Goal: Find contact information: Find contact information

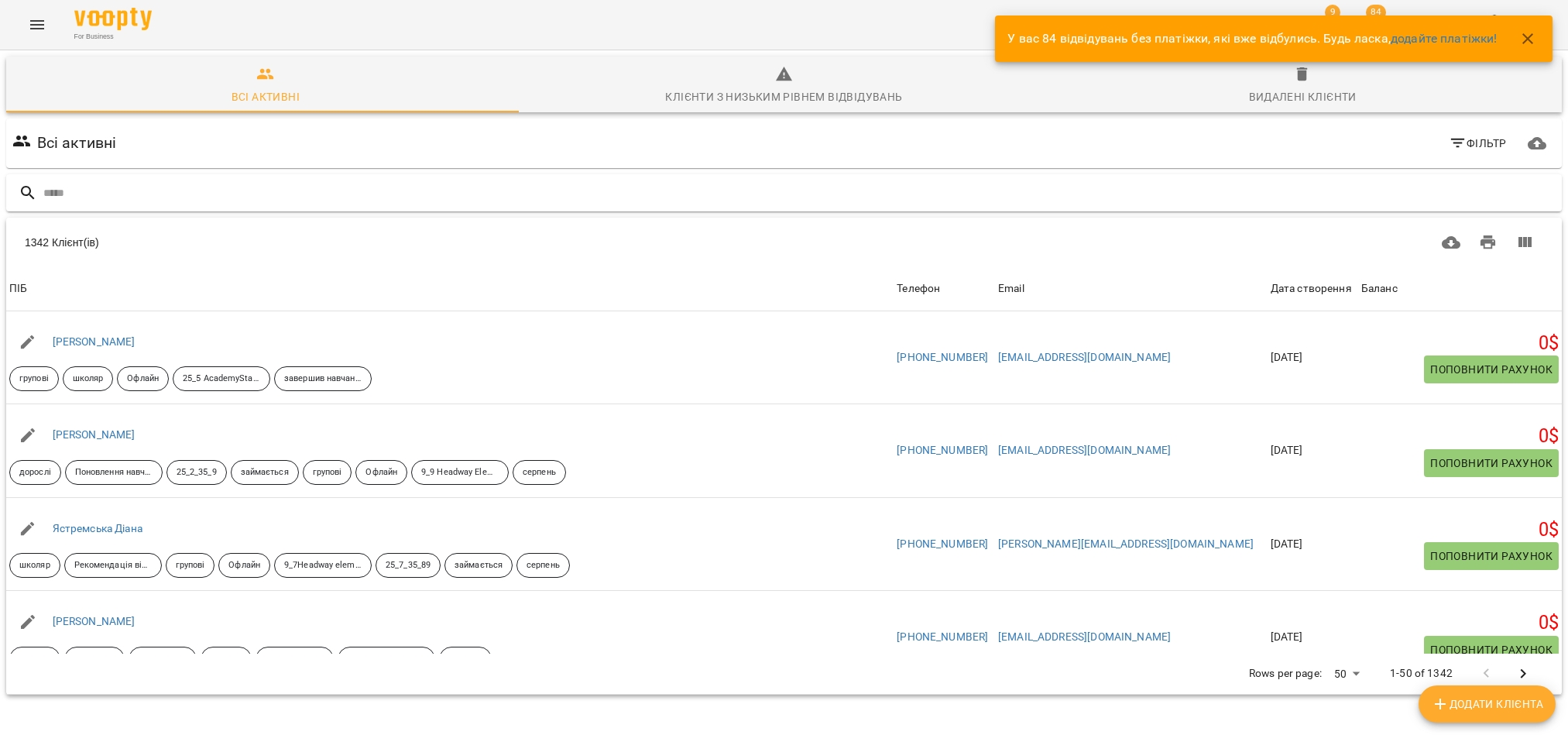
click at [344, 195] on input "text" at bounding box center [799, 193] width 1512 height 26
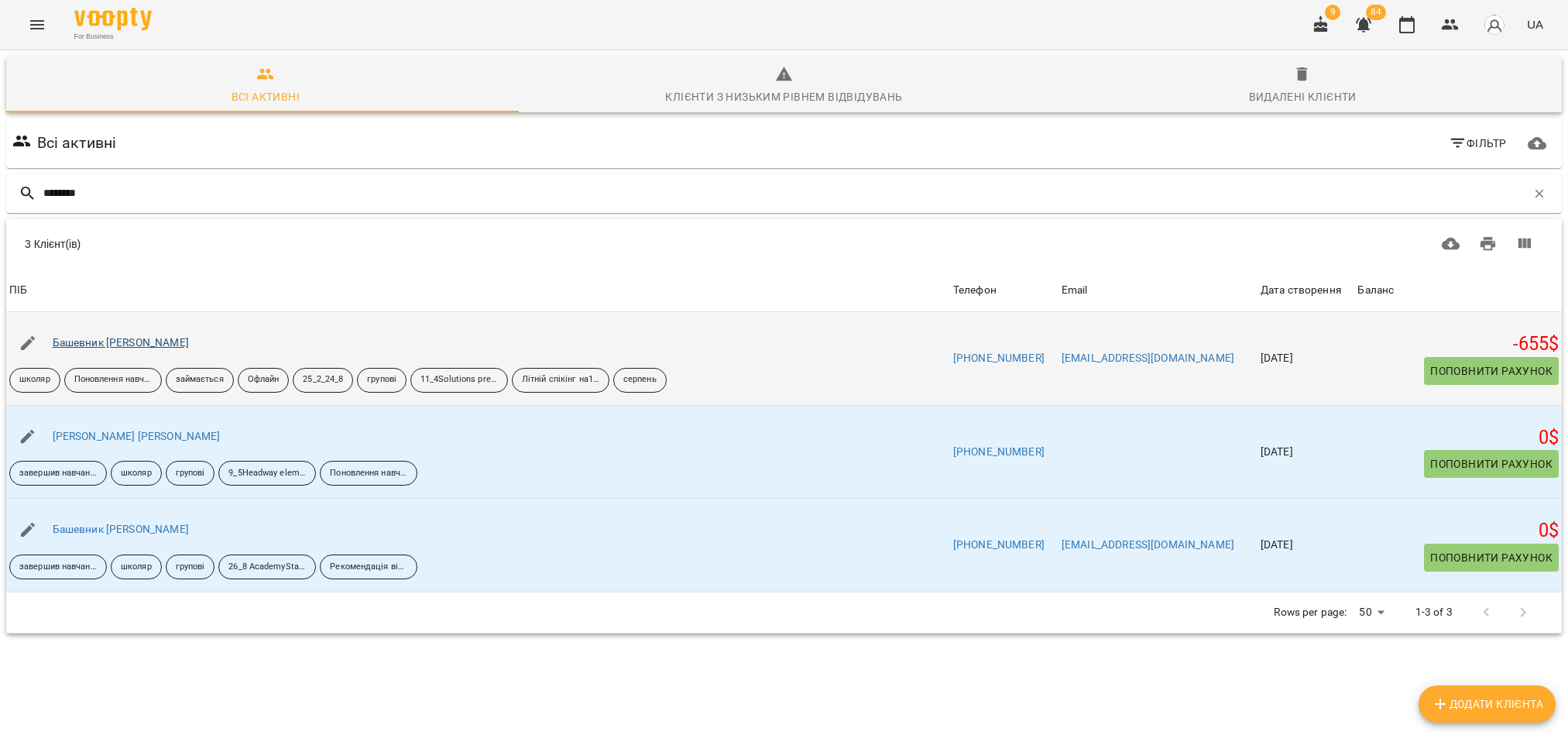
type input "********"
click at [93, 346] on link "Башевник [PERSON_NAME]" at bounding box center [121, 342] width 136 height 12
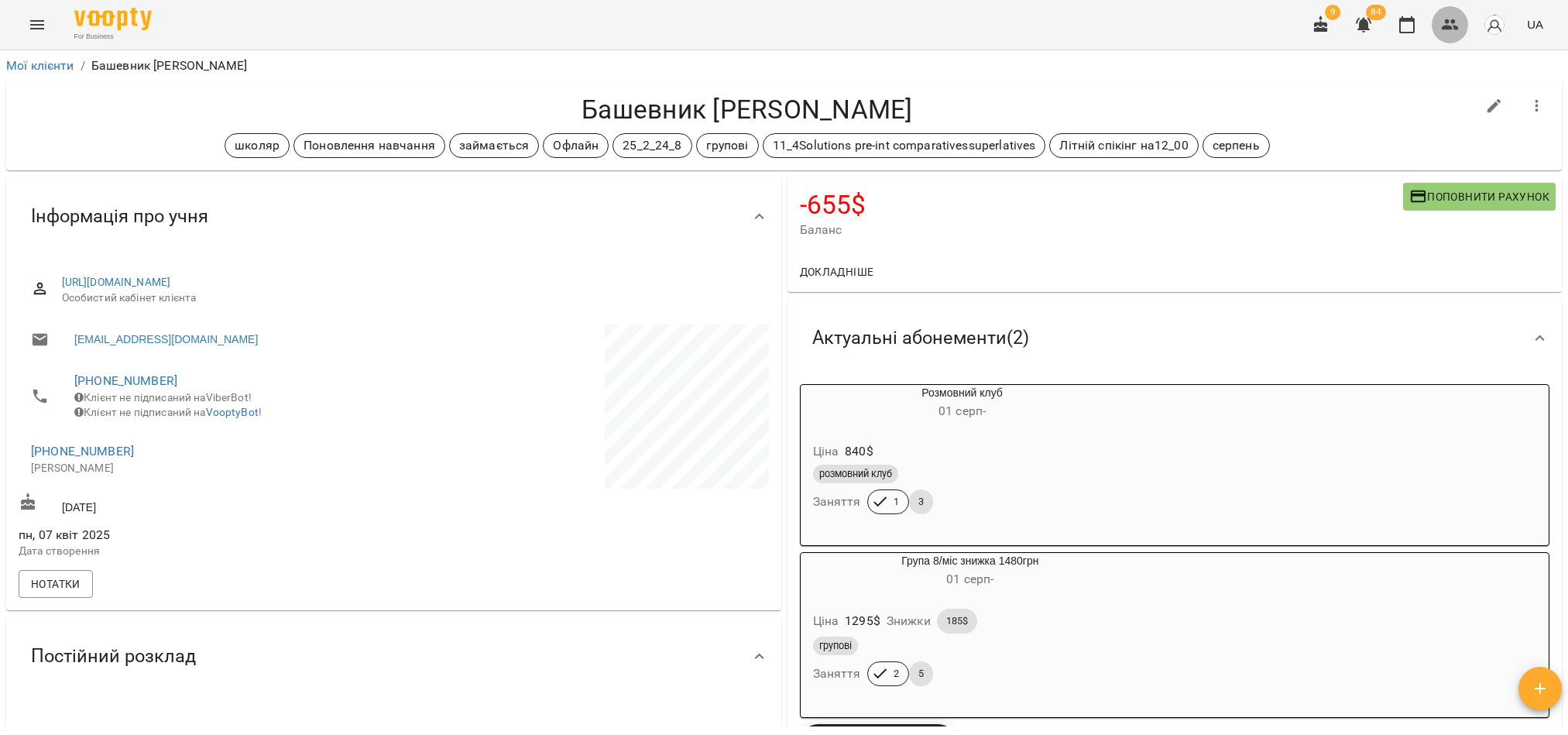
click at [1462, 35] on button "button" at bounding box center [1450, 24] width 37 height 37
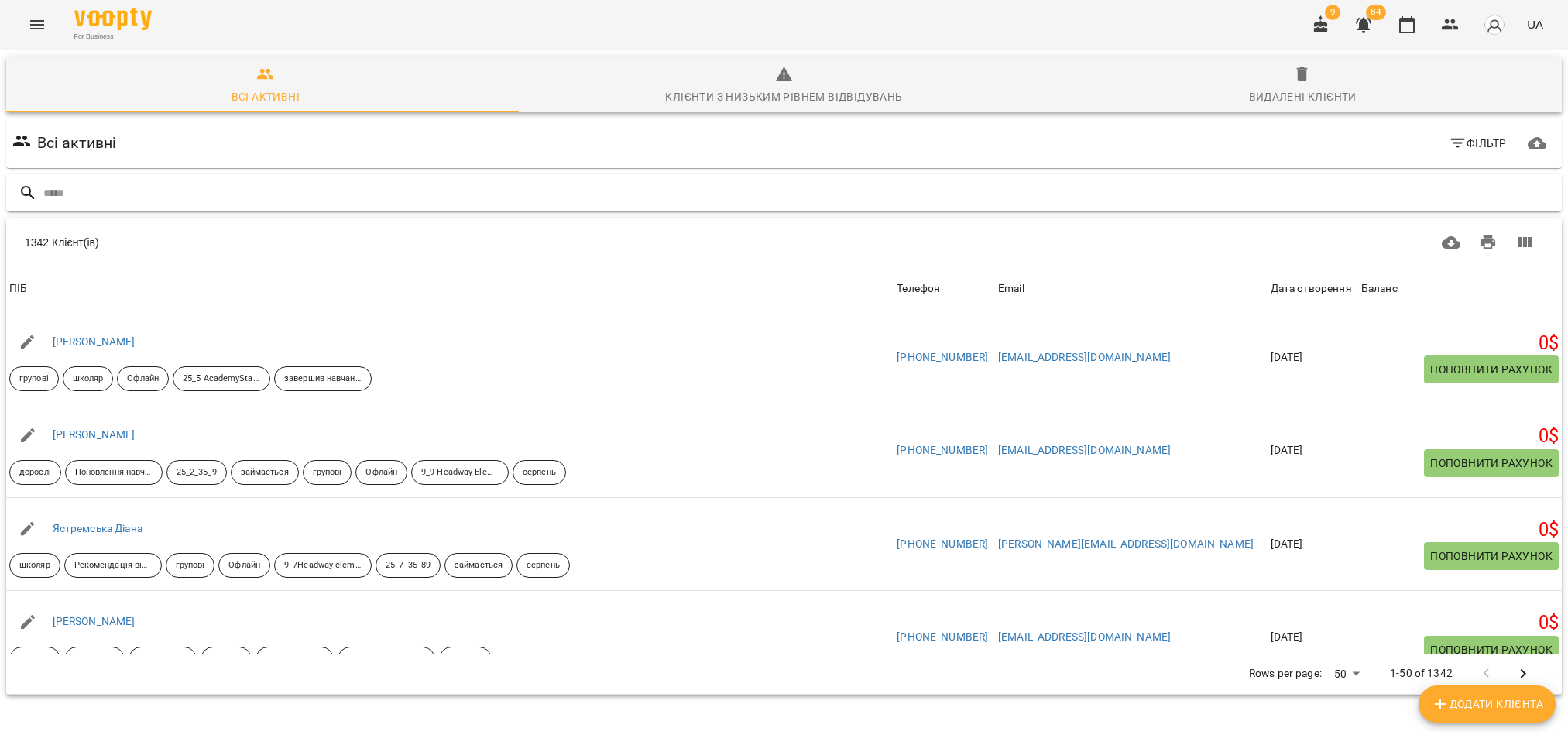
click at [88, 182] on input "text" at bounding box center [799, 193] width 1512 height 26
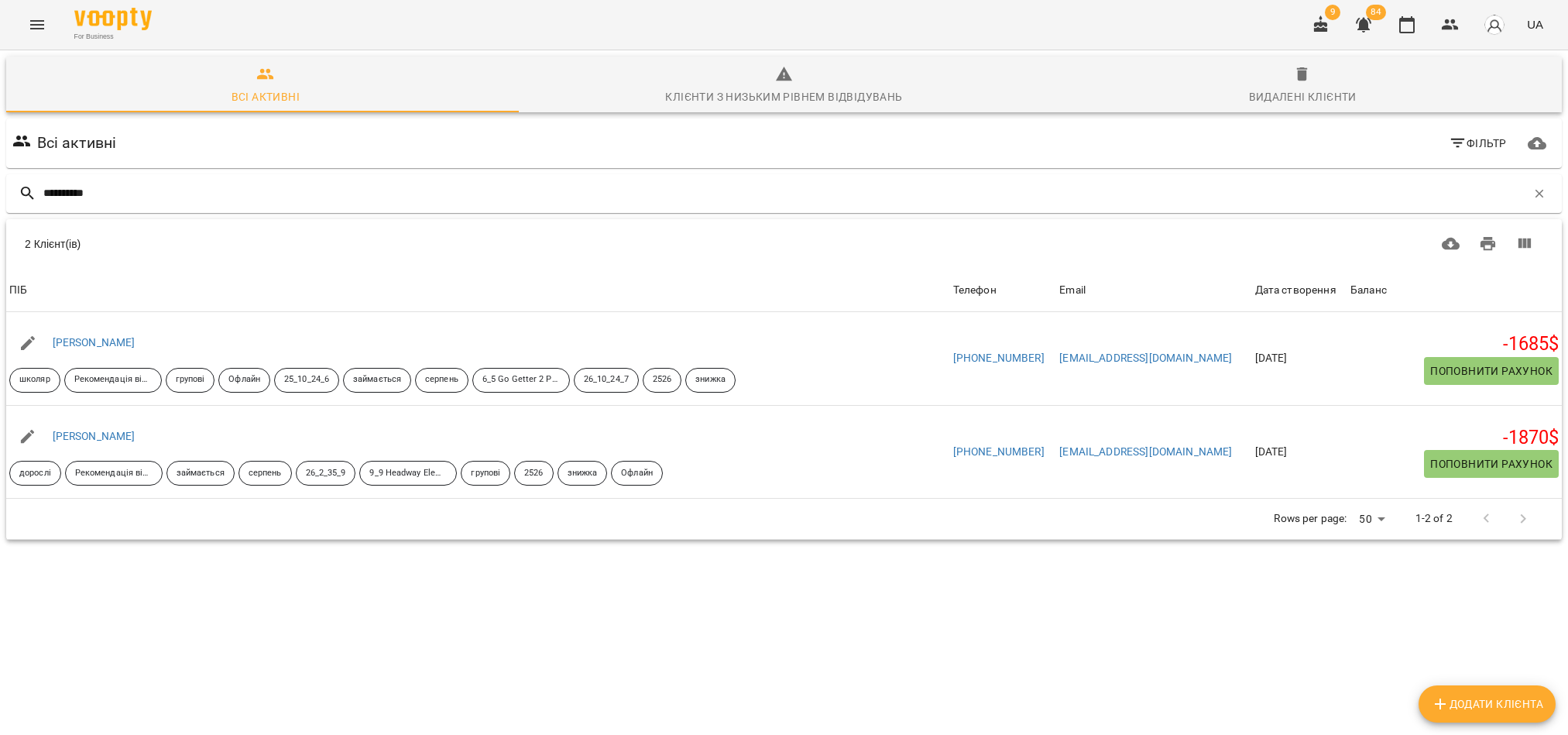
type input "**********"
click at [163, 205] on input "**********" at bounding box center [784, 193] width 1483 height 26
click at [161, 204] on input "**********" at bounding box center [784, 193] width 1483 height 26
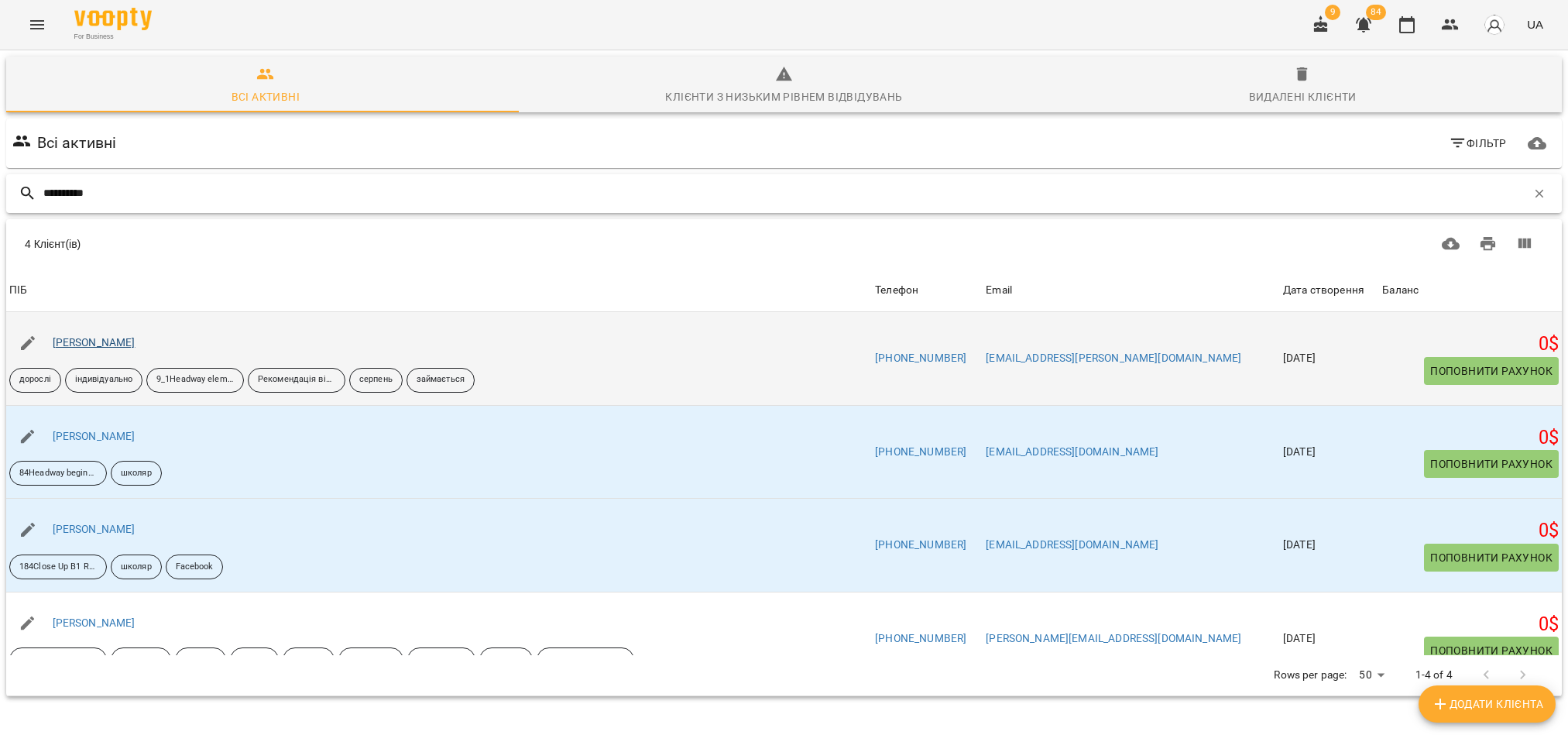
type input "**********"
click at [135, 344] on link "[PERSON_NAME]" at bounding box center [94, 342] width 82 height 12
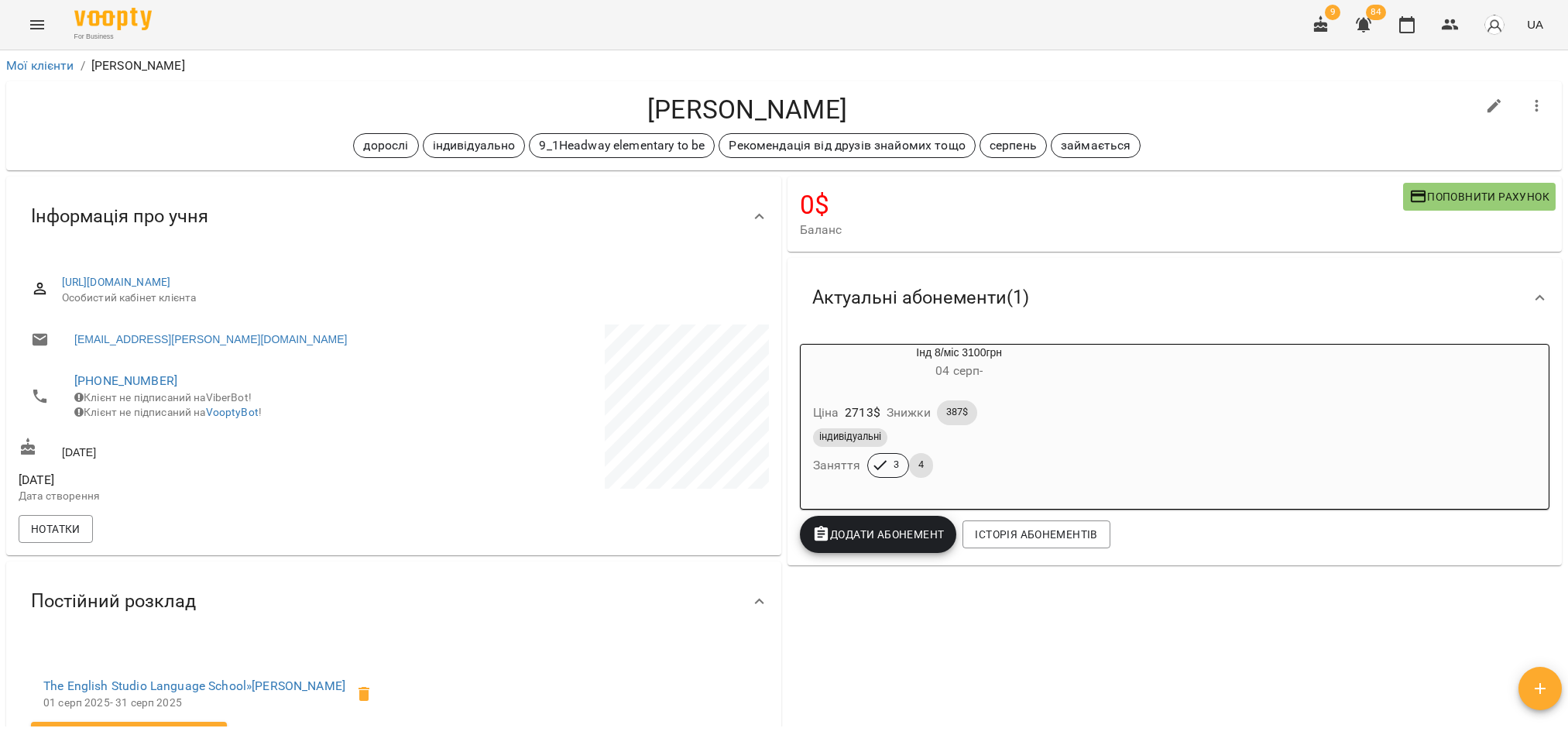
scroll to position [116, 0]
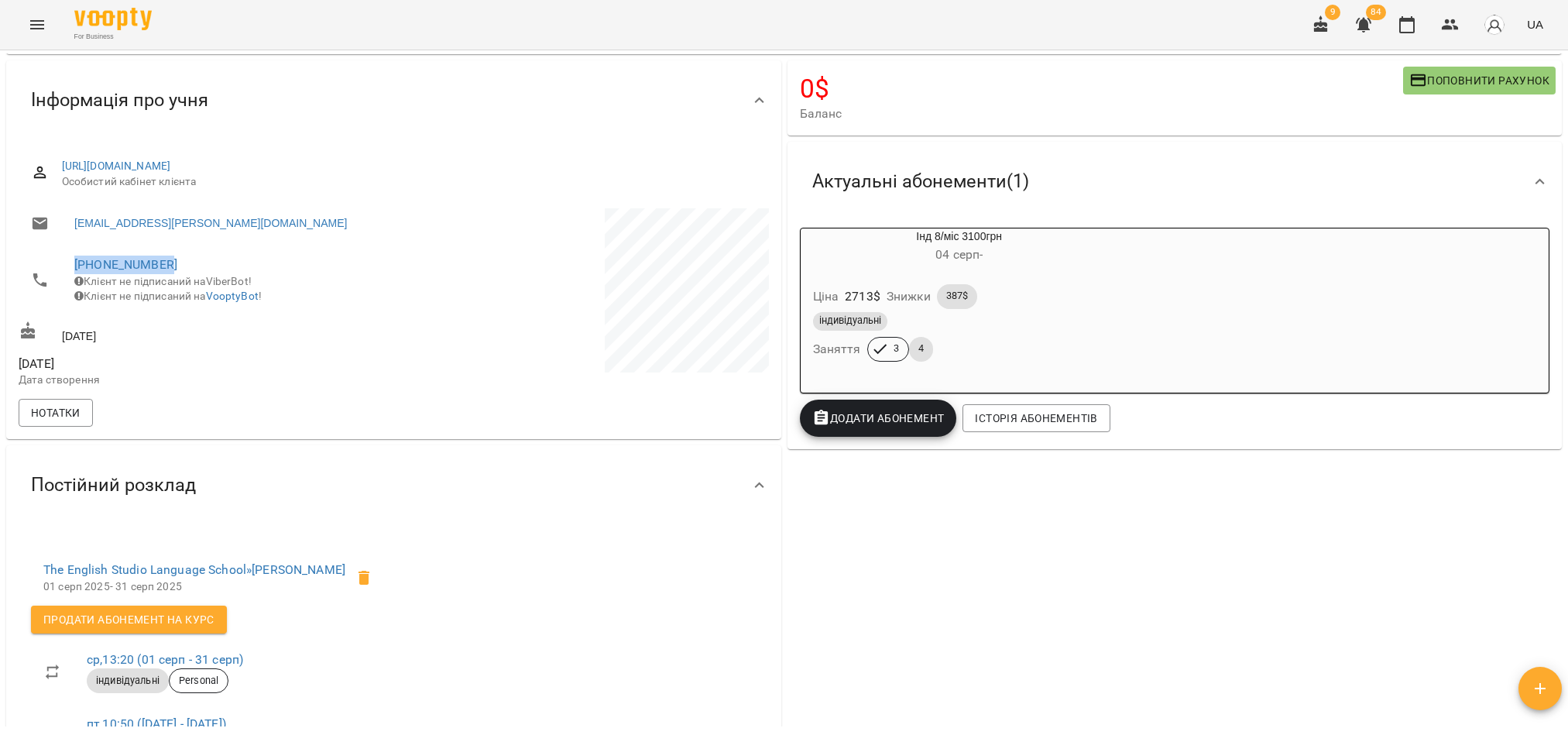
drag, startPoint x: 192, startPoint y: 269, endPoint x: 66, endPoint y: 267, distance: 126.0
click at [66, 267] on li "[PHONE_NUMBER] Клієнт не підписаний на ViberBot! Клієнт не підписаний на Voopty…" at bounding box center [204, 280] width 372 height 71
copy link "[PHONE_NUMBER]"
click at [1465, 18] on button "button" at bounding box center [1450, 24] width 37 height 37
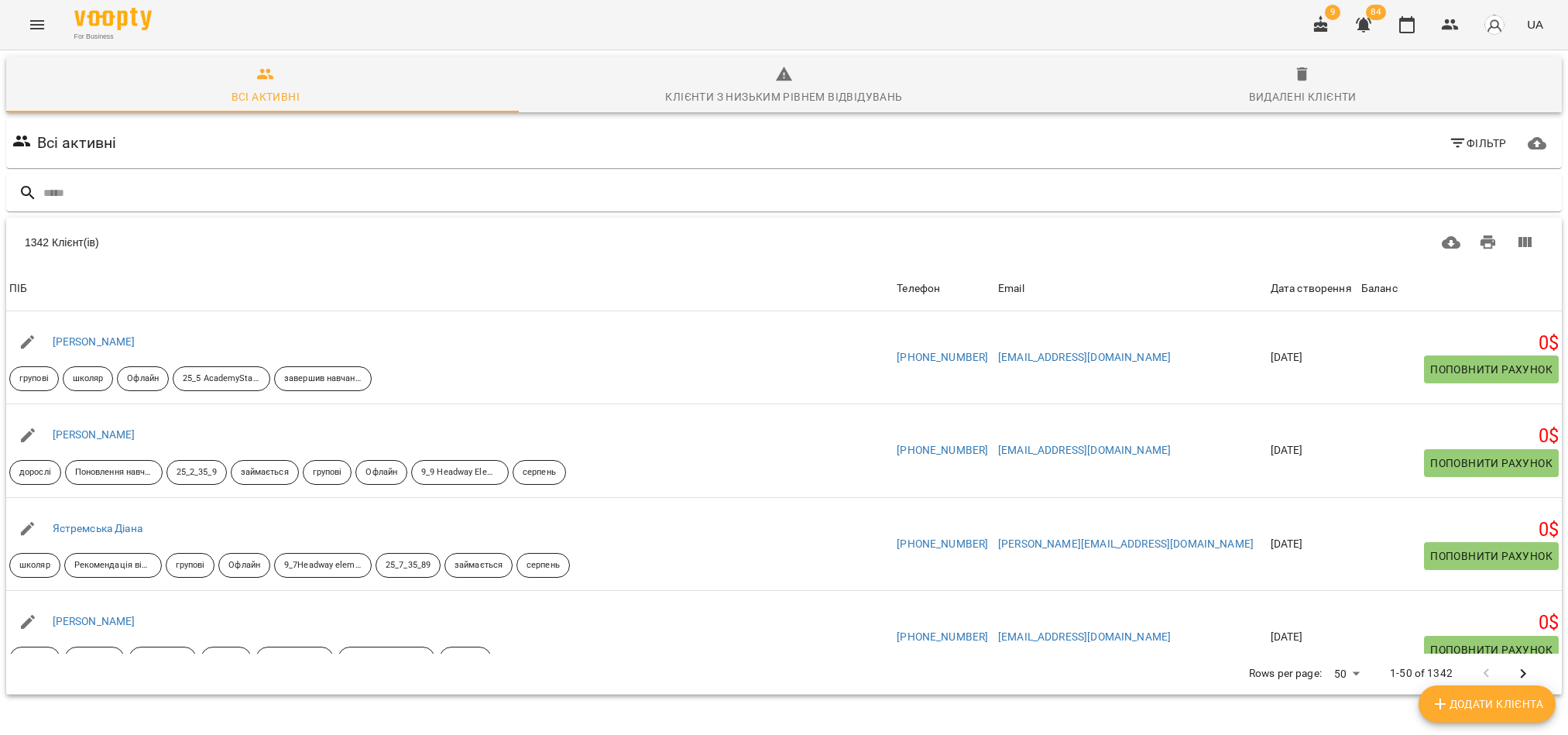
click at [132, 199] on input "text" at bounding box center [799, 193] width 1512 height 26
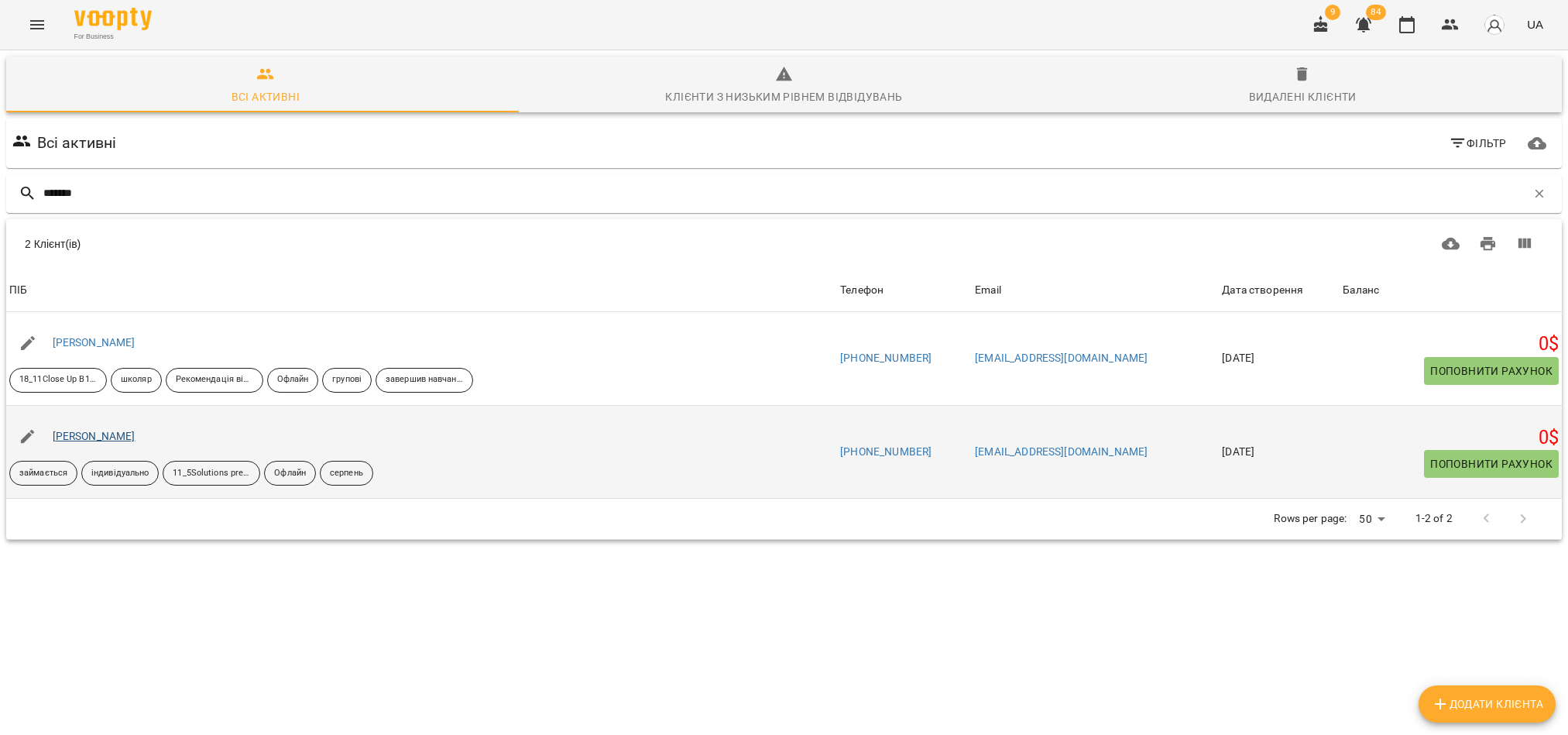
type input "*******"
click at [111, 442] on link "[PERSON_NAME]" at bounding box center [94, 435] width 82 height 12
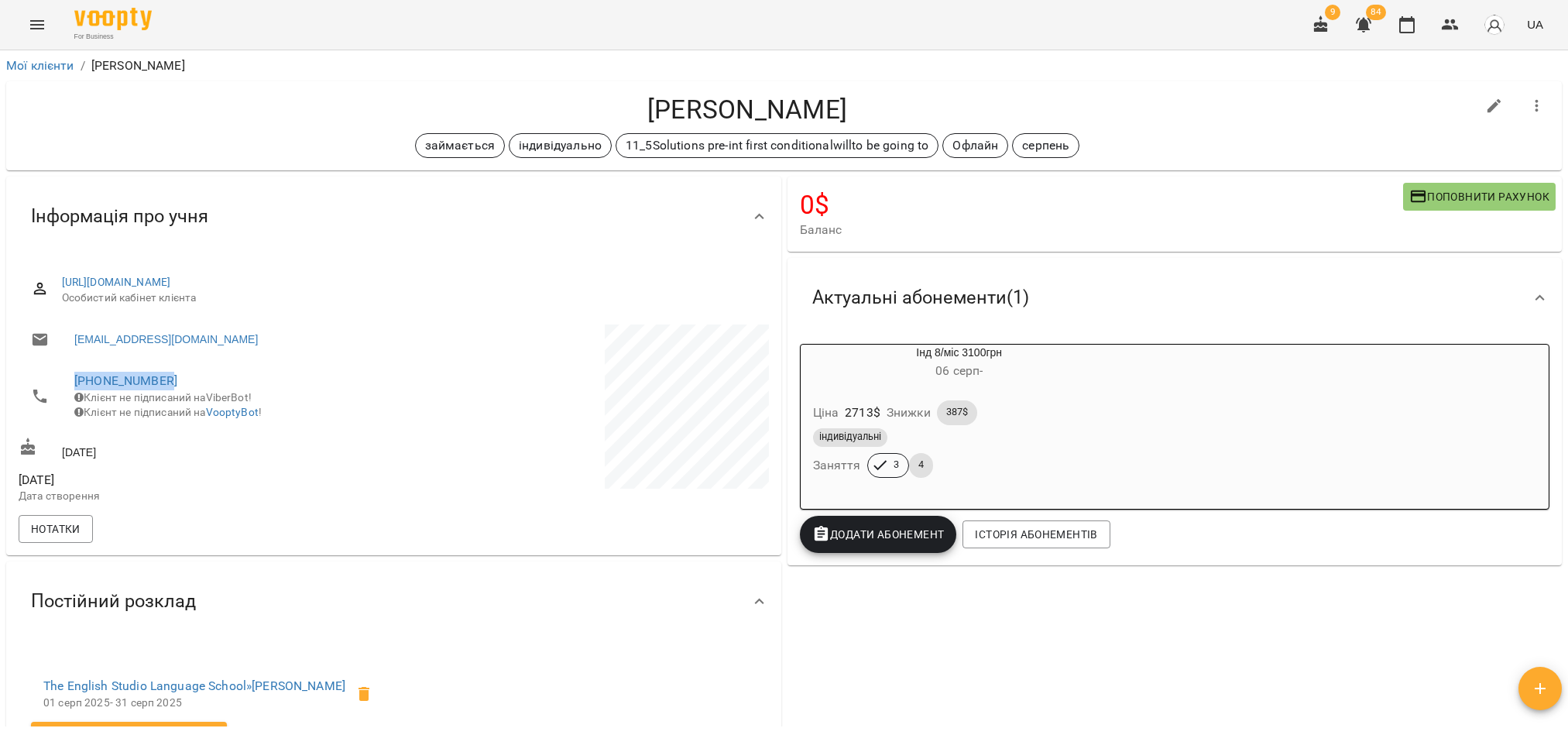
drag, startPoint x: 193, startPoint y: 388, endPoint x: 47, endPoint y: 381, distance: 146.2
click at [47, 381] on li "[PHONE_NUMBER] Клієнт не підписаний на ViberBot! Клієнт не підписаний на Voopty…" at bounding box center [204, 396] width 372 height 71
copy link "[PHONE_NUMBER]"
click at [1456, 35] on button "button" at bounding box center [1450, 24] width 37 height 37
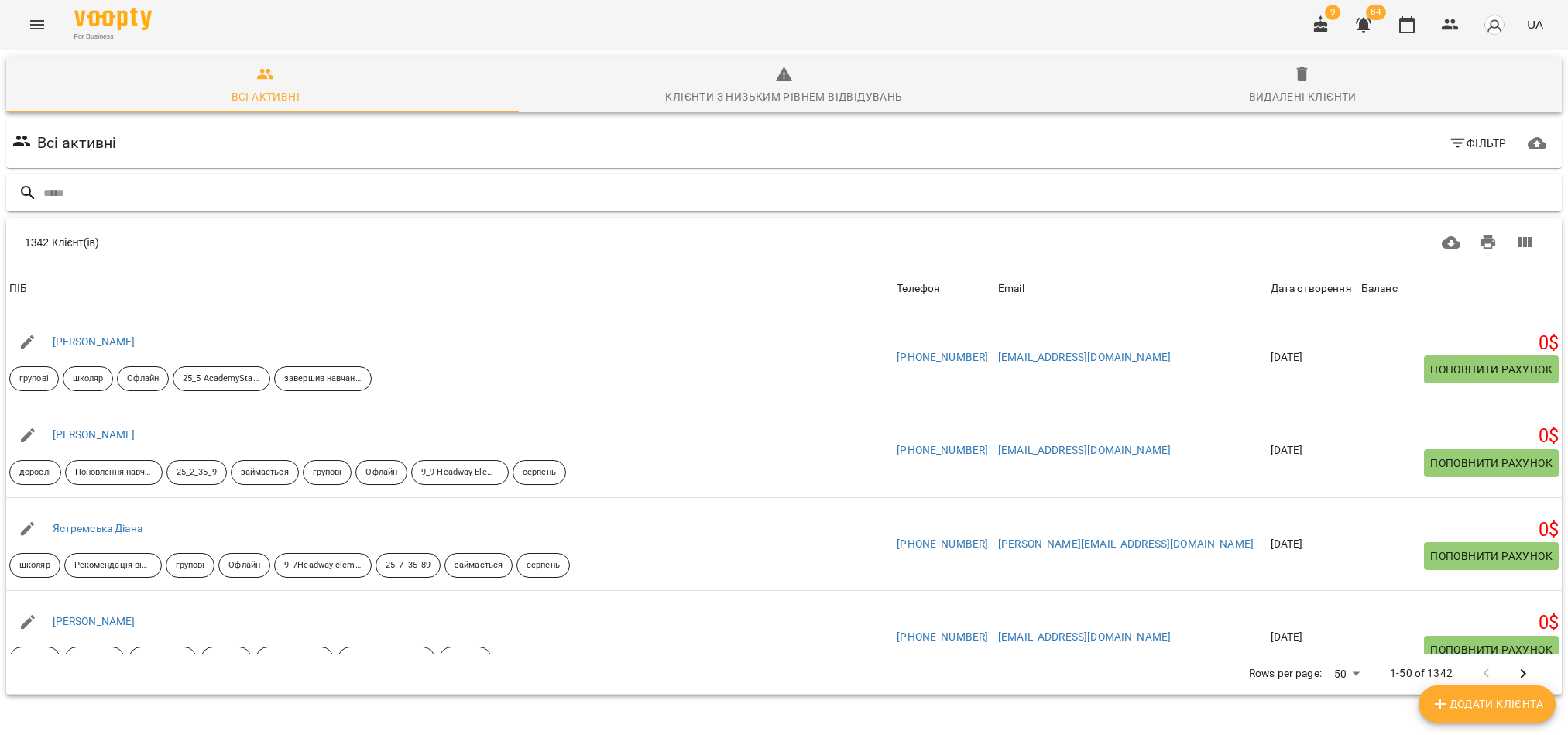
click at [78, 194] on input "text" at bounding box center [799, 193] width 1512 height 26
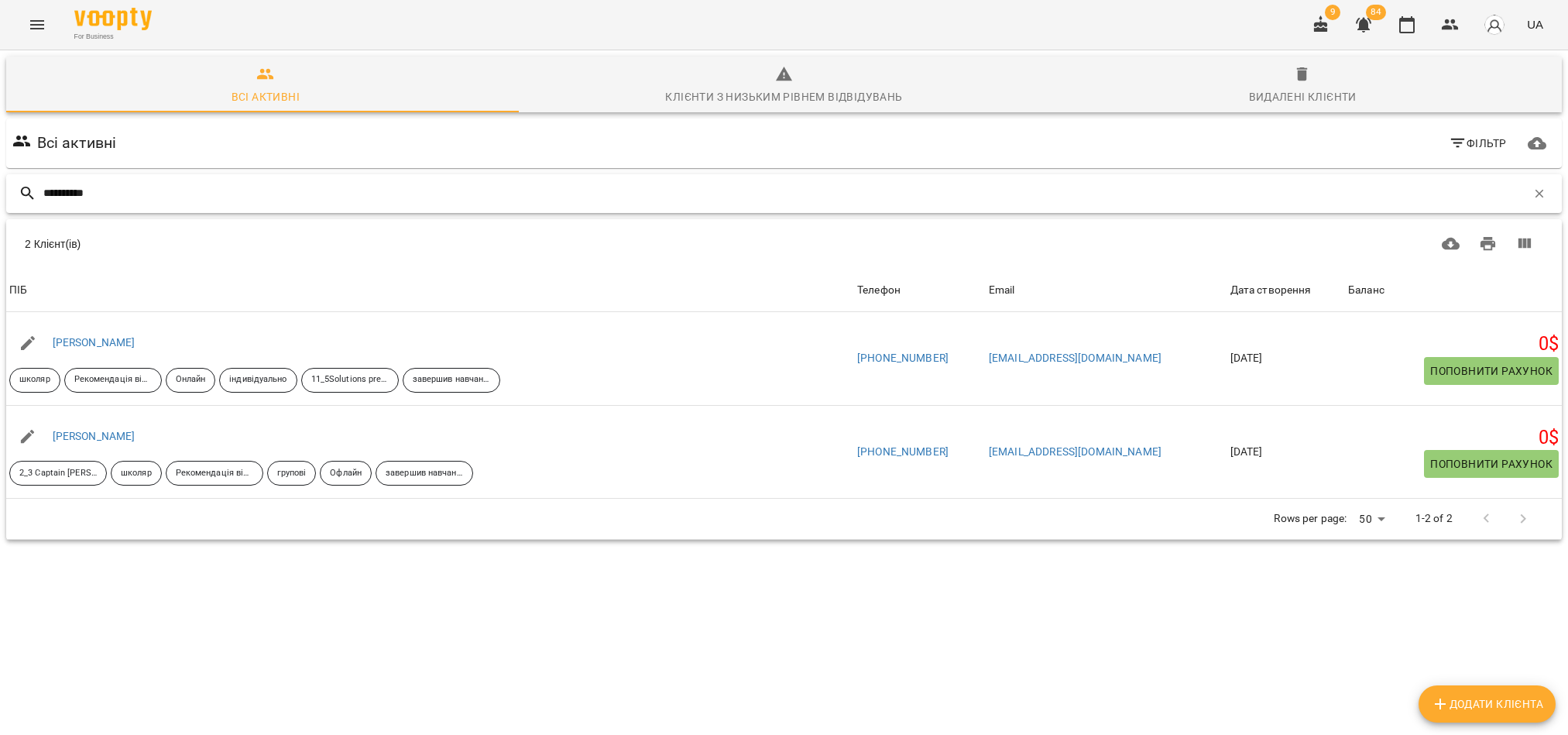
click at [209, 202] on input "**********" at bounding box center [784, 193] width 1483 height 26
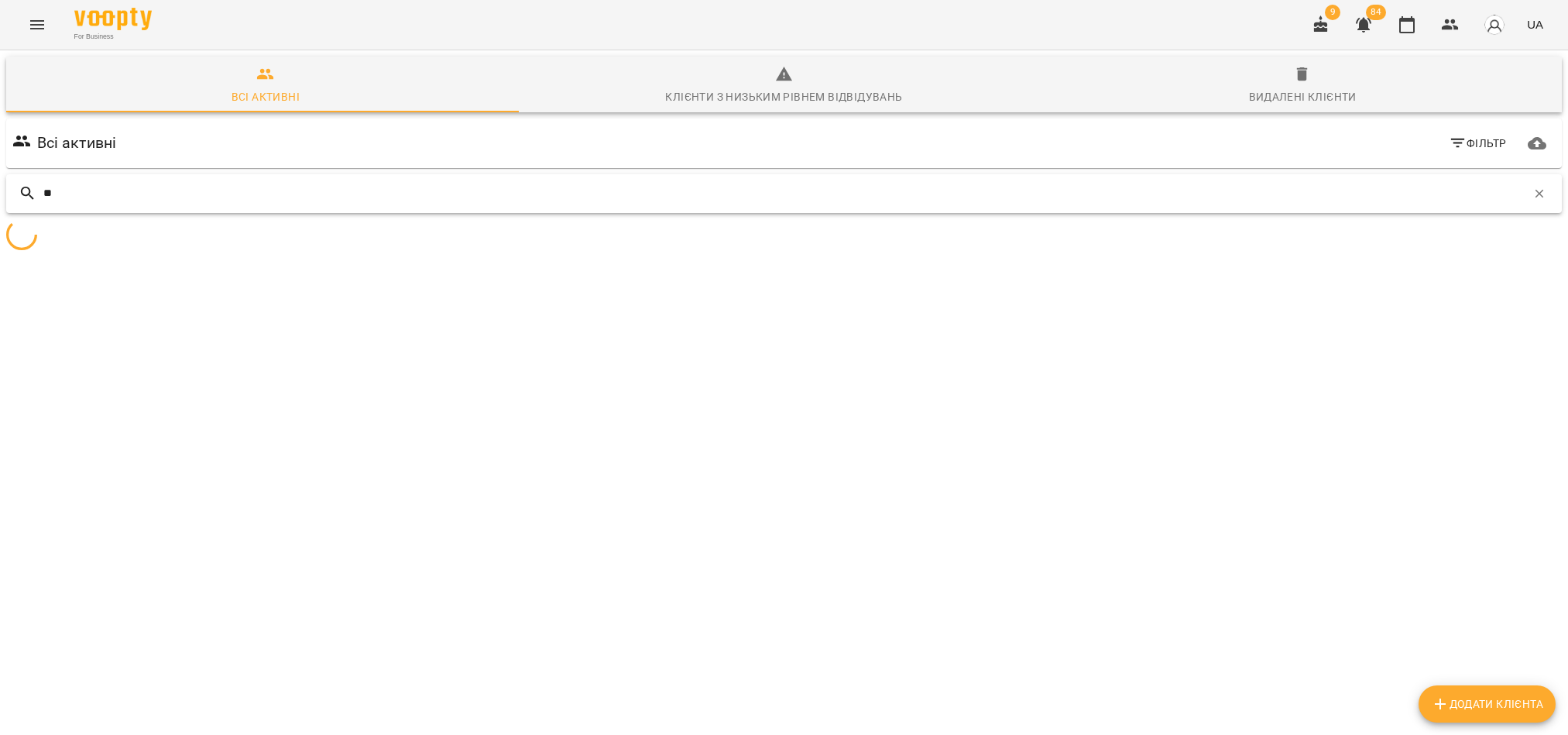
type input "*"
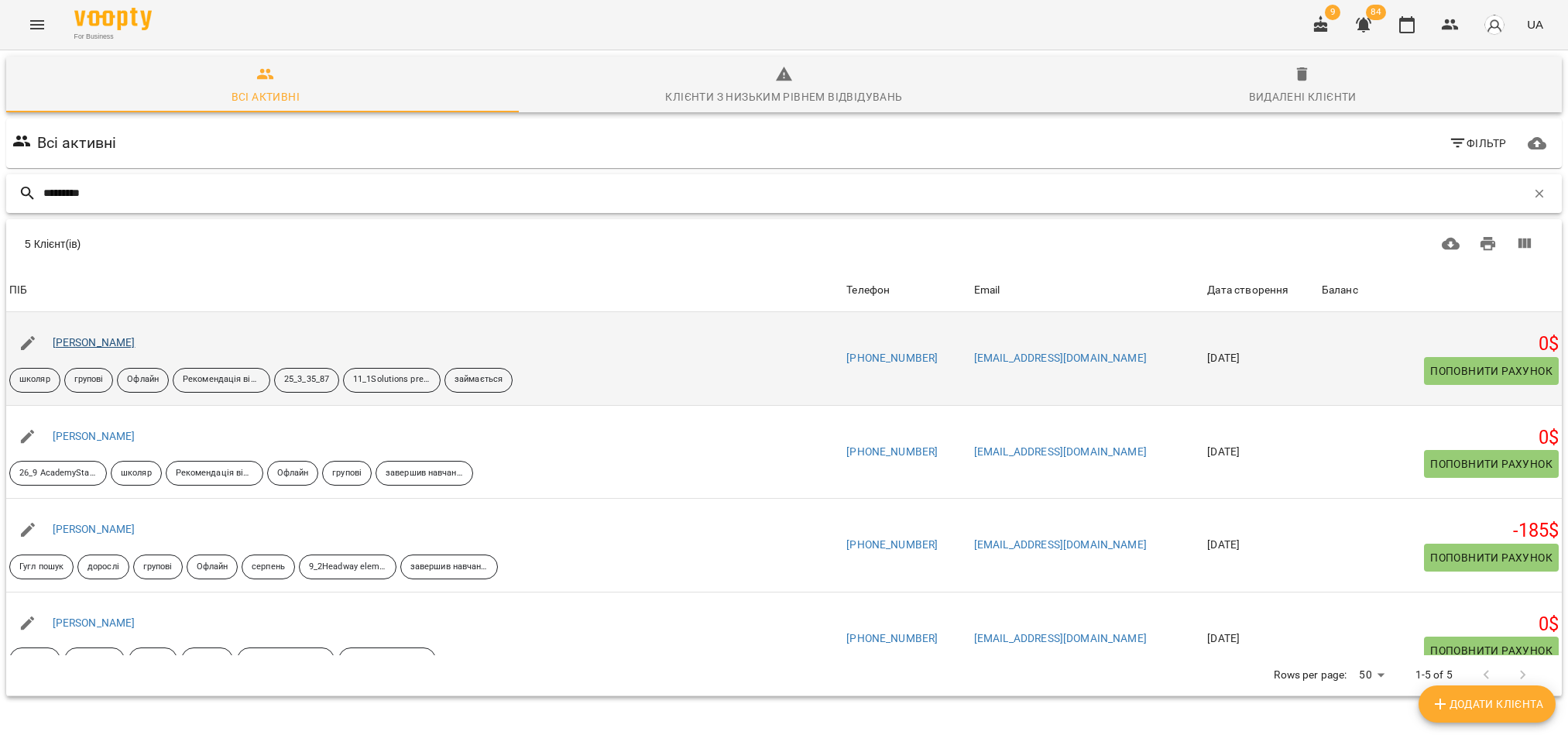
type input "*********"
click at [95, 344] on link "[PERSON_NAME]" at bounding box center [94, 342] width 82 height 12
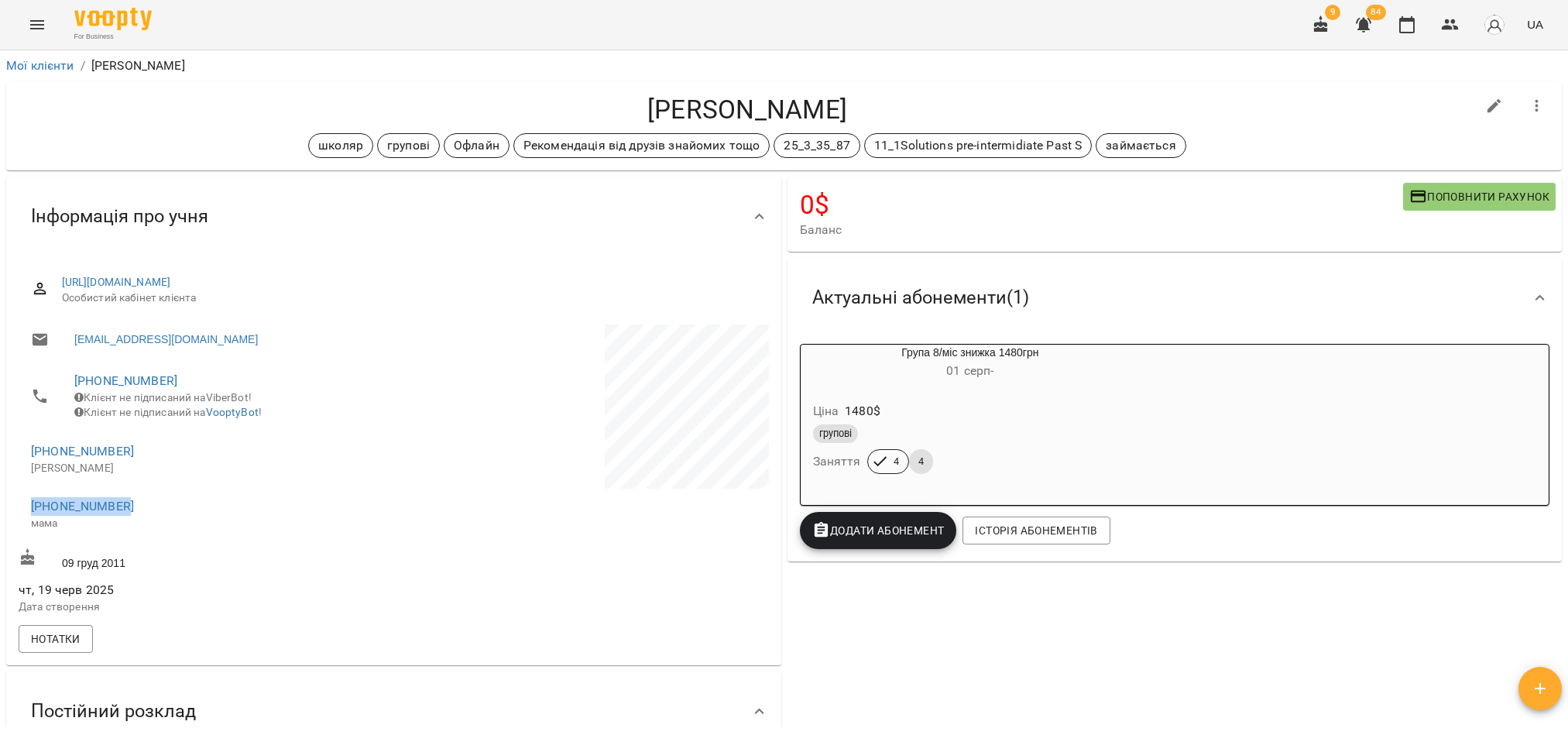
drag, startPoint x: 143, startPoint y: 522, endPoint x: 18, endPoint y: 514, distance: 125.3
click at [18, 514] on li "[PHONE_NUMBER] мама" at bounding box center [204, 513] width 372 height 55
copy link "[PHONE_NUMBER]"
click at [56, 541] on li "[PHONE_NUMBER] мама" at bounding box center [204, 513] width 372 height 55
drag, startPoint x: 132, startPoint y: 461, endPoint x: 21, endPoint y: 457, distance: 111.1
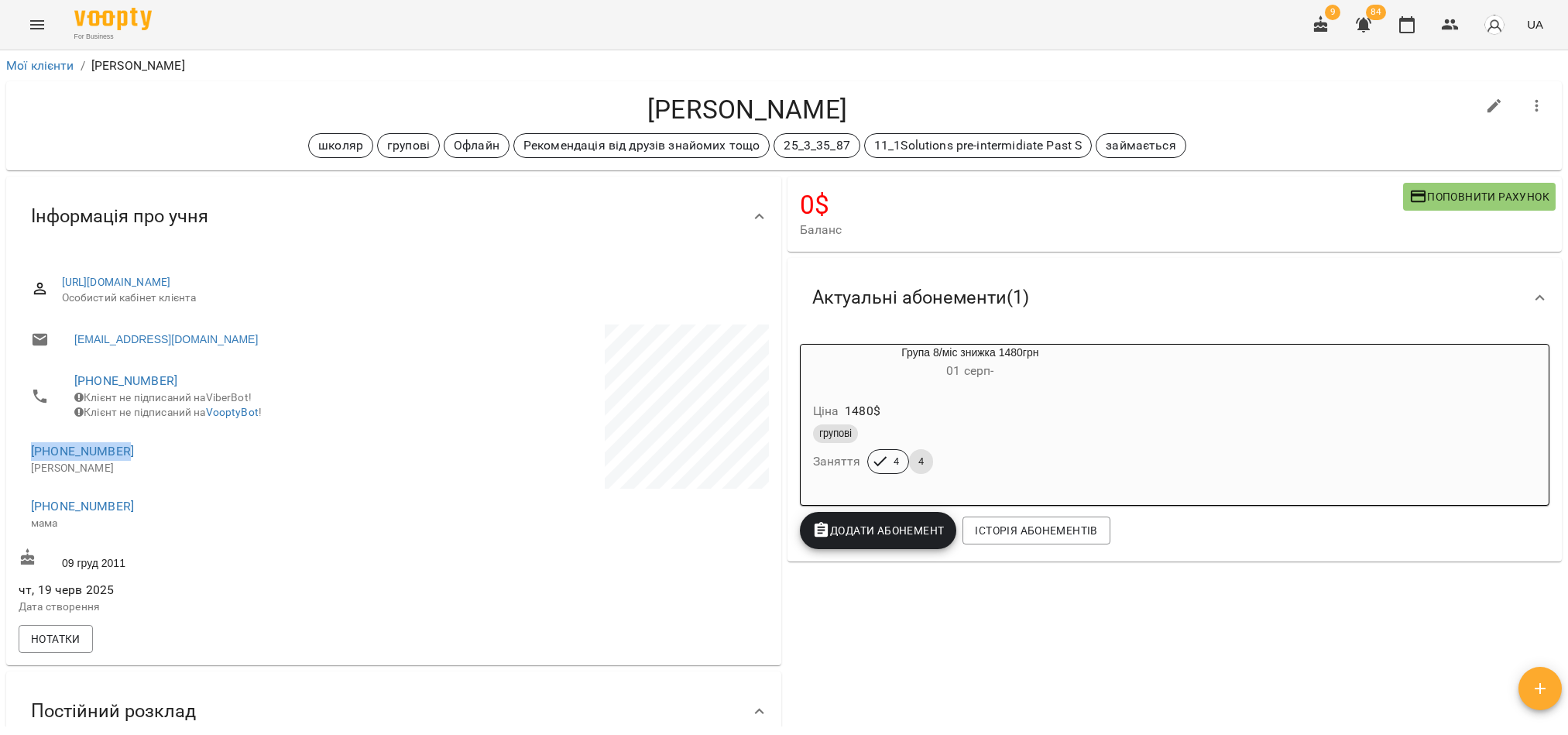
click at [21, 457] on li "[PHONE_NUMBER] [PERSON_NAME]" at bounding box center [204, 458] width 372 height 55
click at [154, 486] on li "[PHONE_NUMBER] [PERSON_NAME]" at bounding box center [204, 458] width 372 height 55
drag, startPoint x: 132, startPoint y: 468, endPoint x: 2, endPoint y: 455, distance: 130.6
click at [3, 455] on div "Інформація про учня [URL][DOMAIN_NAME] Особистий кабінет клієнта [EMAIL_ADDRESS…" at bounding box center [393, 421] width 781 height 495
copy link "[PHONE_NUMBER]"
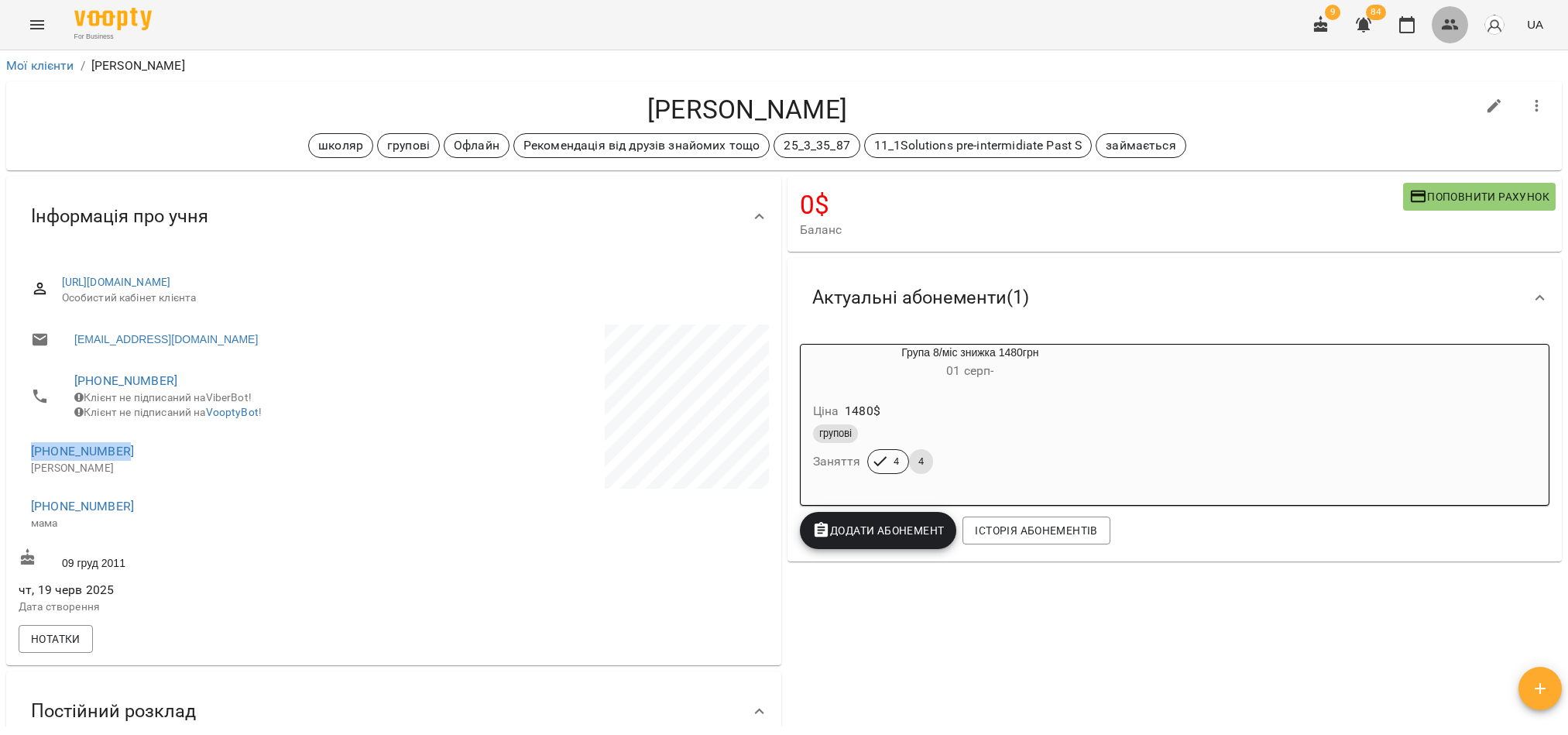
click at [1457, 29] on icon "button" at bounding box center [1450, 24] width 17 height 11
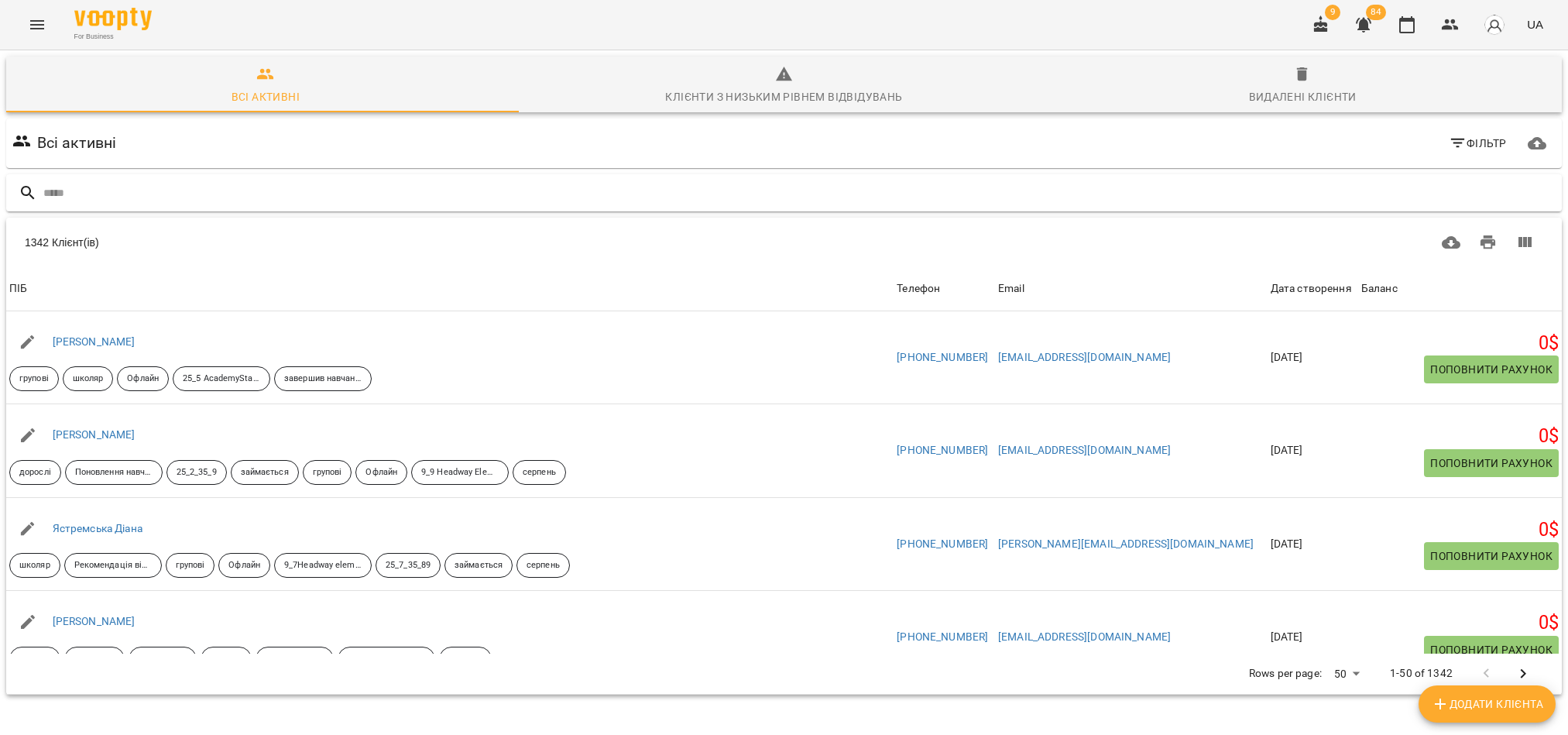
click at [150, 186] on input "text" at bounding box center [799, 193] width 1512 height 26
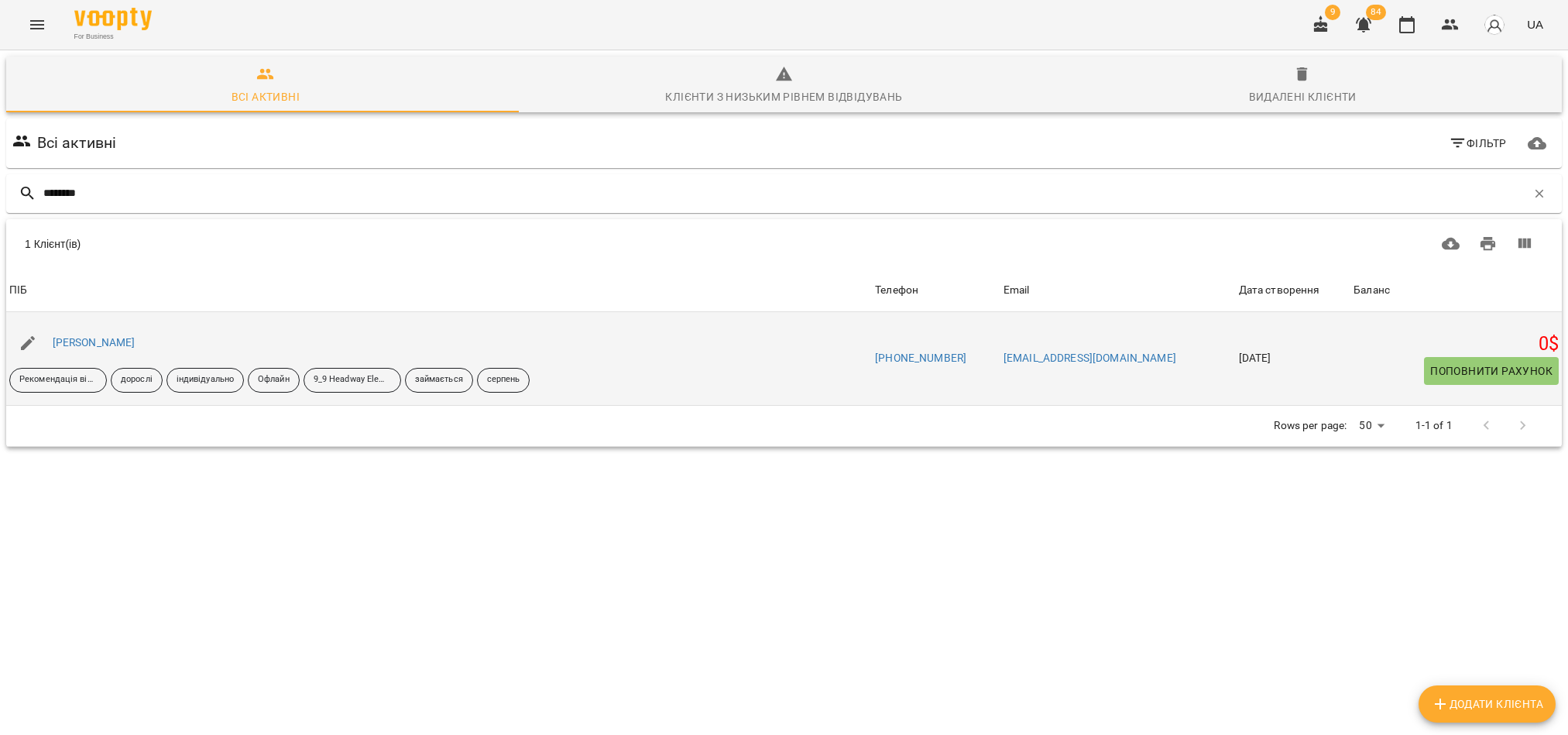
type input "********"
click at [119, 349] on div "[PERSON_NAME]" at bounding box center [94, 343] width 89 height 22
click at [116, 342] on link "[PERSON_NAME]" at bounding box center [94, 342] width 82 height 12
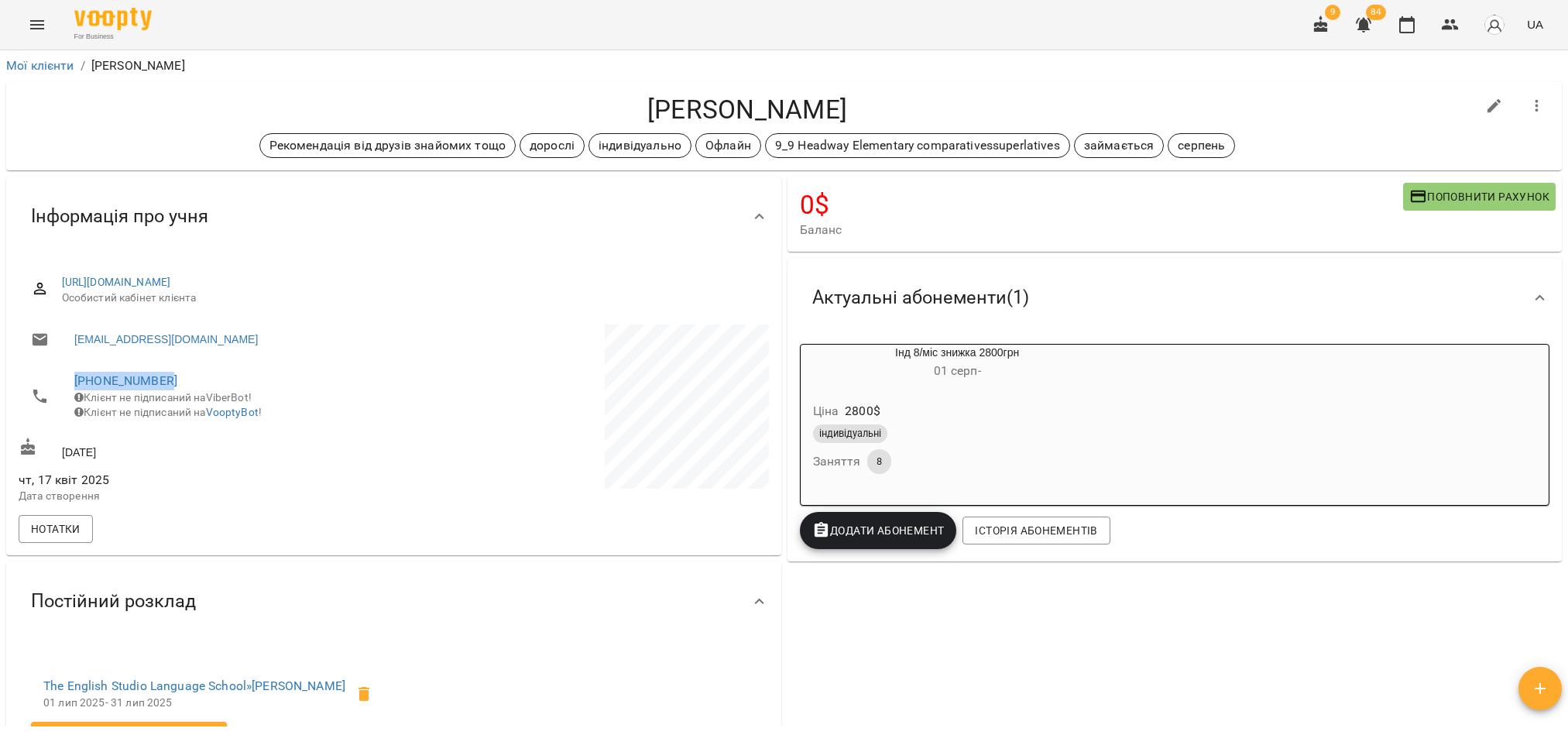
drag, startPoint x: 177, startPoint y: 386, endPoint x: 21, endPoint y: 379, distance: 156.2
click at [21, 379] on li "[PHONE_NUMBER] Клієнт не підписаний на ViberBot! Клієнт не підписаний на Voopty…" at bounding box center [204, 396] width 372 height 71
copy link "[PHONE_NUMBER]"
click at [1444, 26] on icon "button" at bounding box center [1449, 24] width 18 height 18
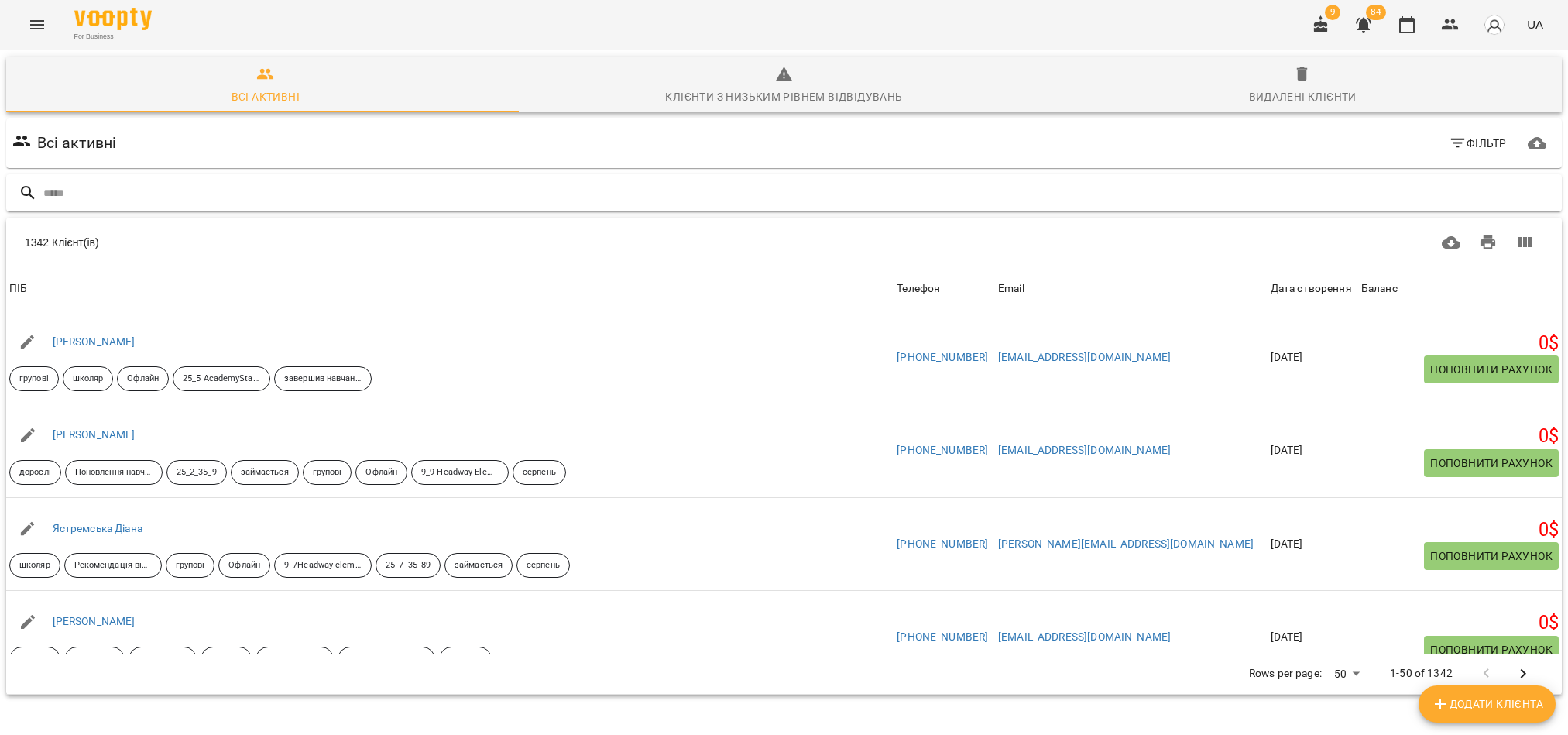
click at [204, 188] on input "text" at bounding box center [799, 193] width 1512 height 26
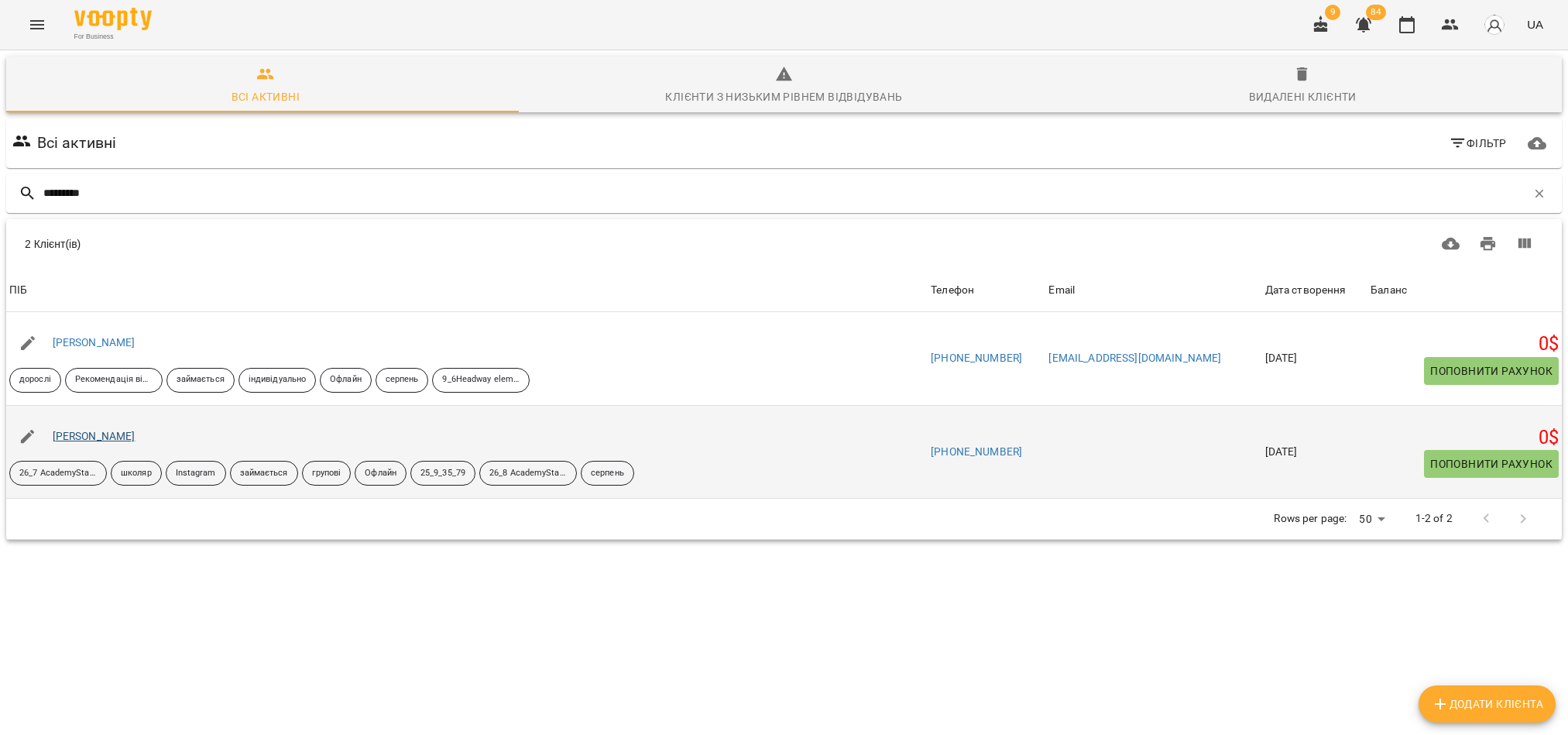
type input "*********"
click at [101, 440] on link "[PERSON_NAME]" at bounding box center [94, 435] width 82 height 12
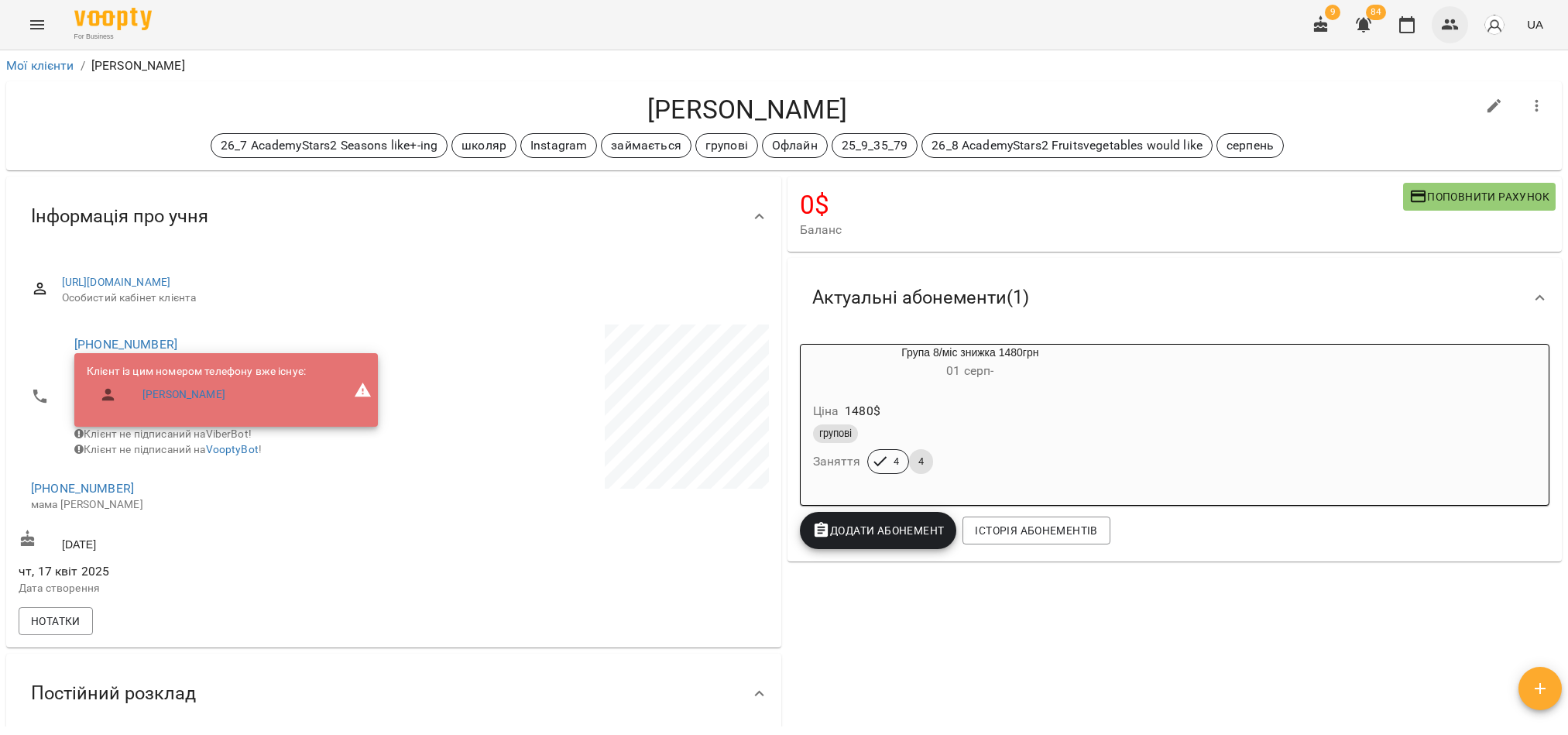
click at [1452, 33] on icon "button" at bounding box center [1449, 24] width 18 height 18
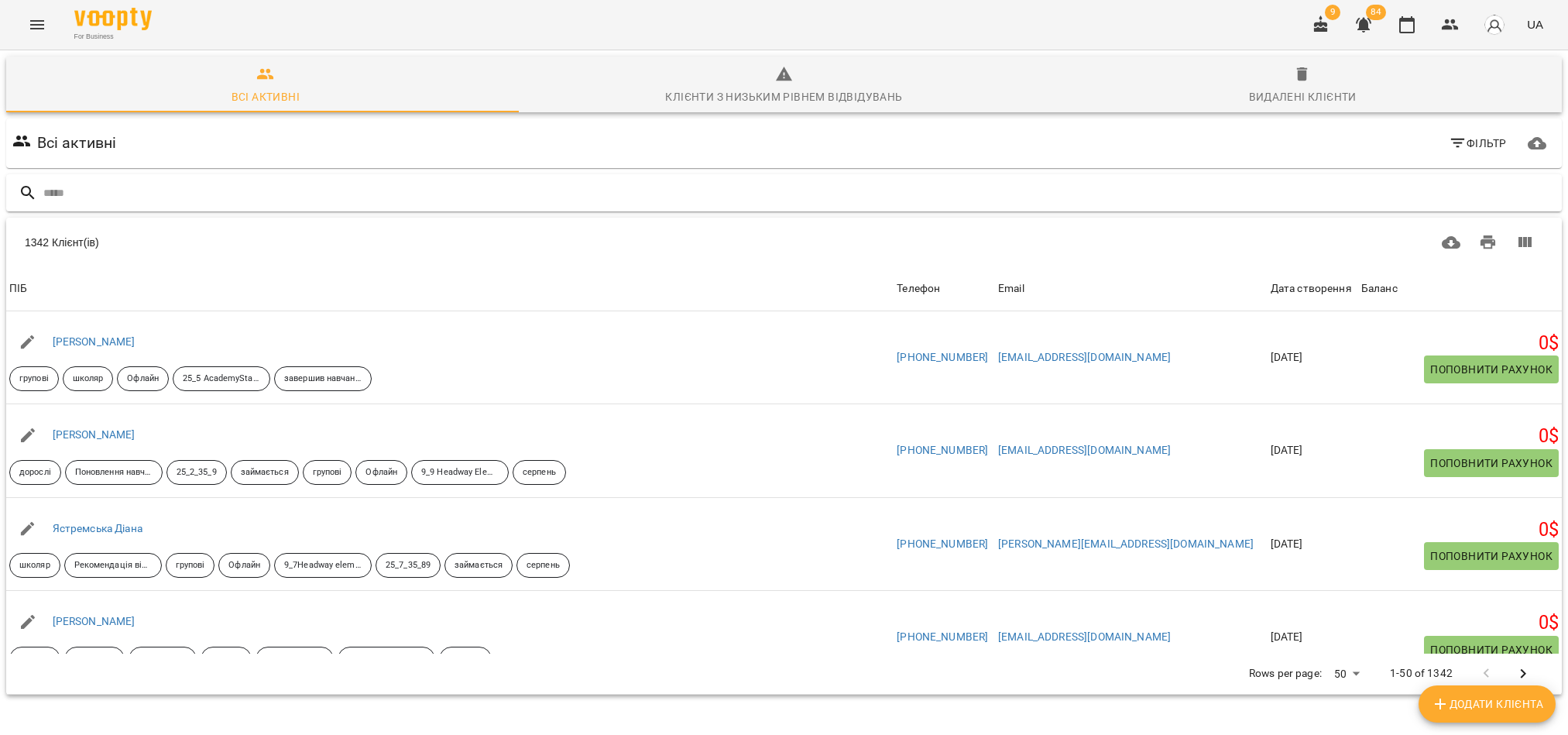
click at [65, 191] on input "text" at bounding box center [799, 193] width 1512 height 26
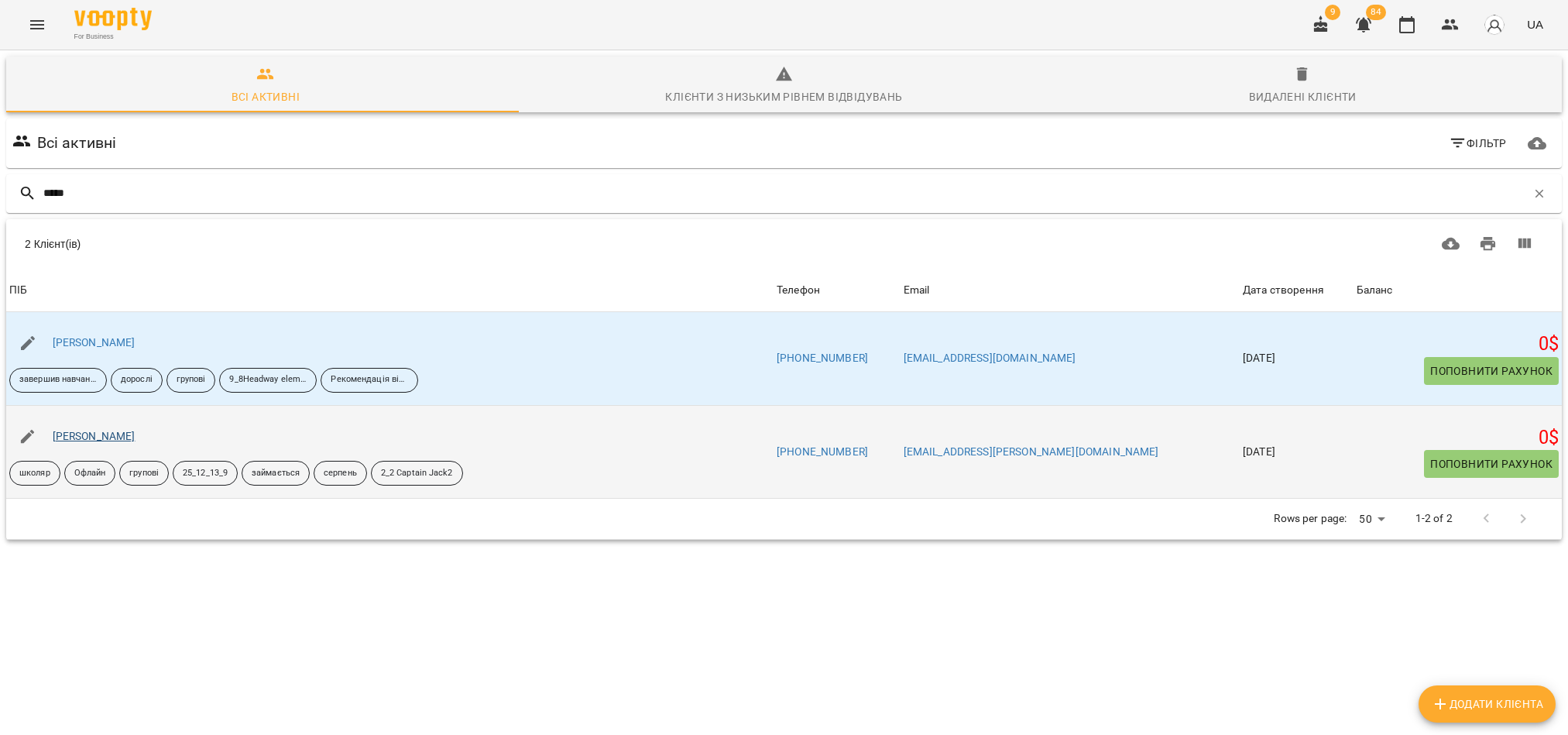
type input "*****"
click at [103, 441] on link "[PERSON_NAME]" at bounding box center [94, 435] width 82 height 12
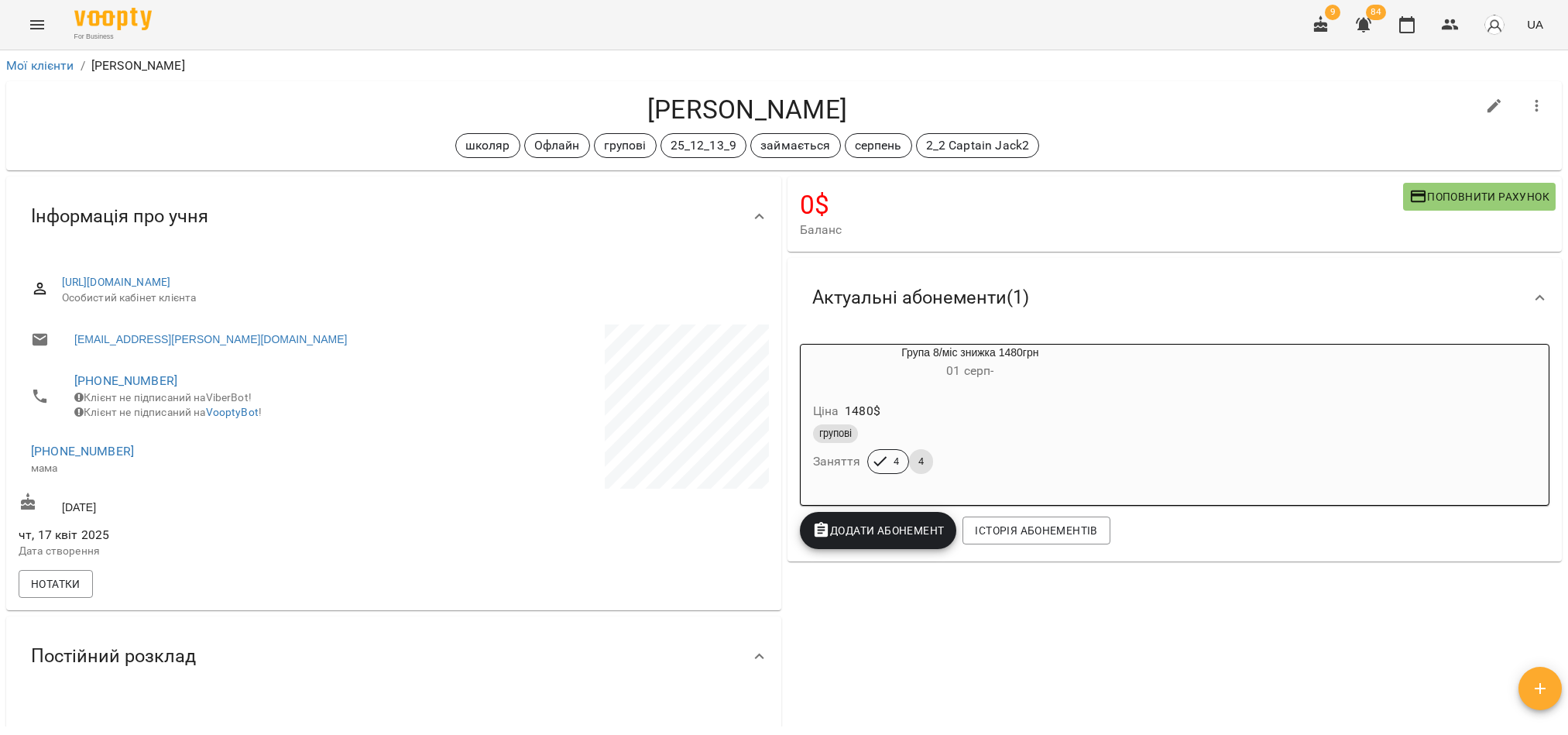
scroll to position [116, 0]
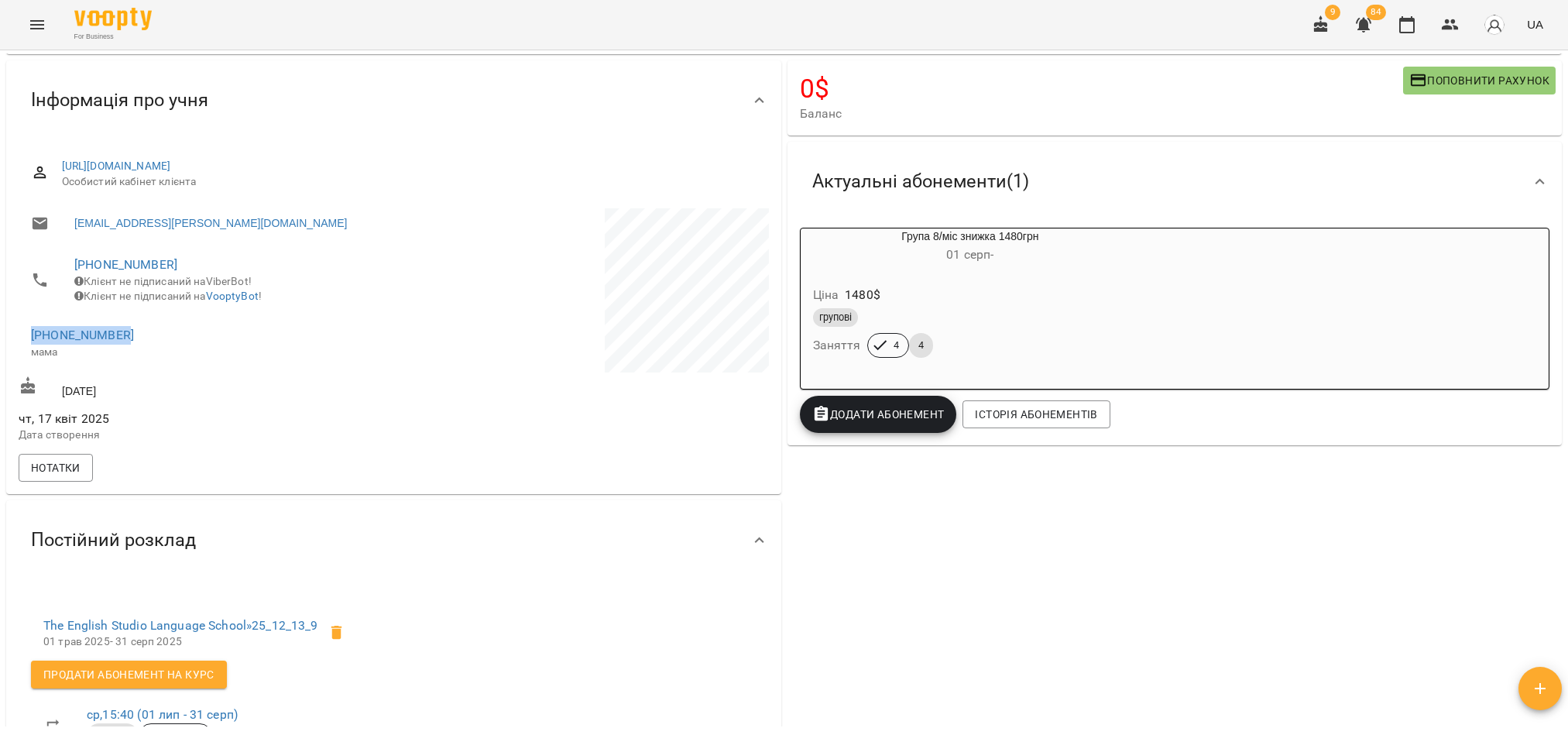
drag, startPoint x: 151, startPoint y: 346, endPoint x: 5, endPoint y: 346, distance: 146.0
click at [5, 346] on div "Інформація про учня [URL][DOMAIN_NAME] Особистий кабінет клієнта [EMAIL_ADDRESS…" at bounding box center [393, 277] width 781 height 440
copy link "[PHONE_NUMBER]"
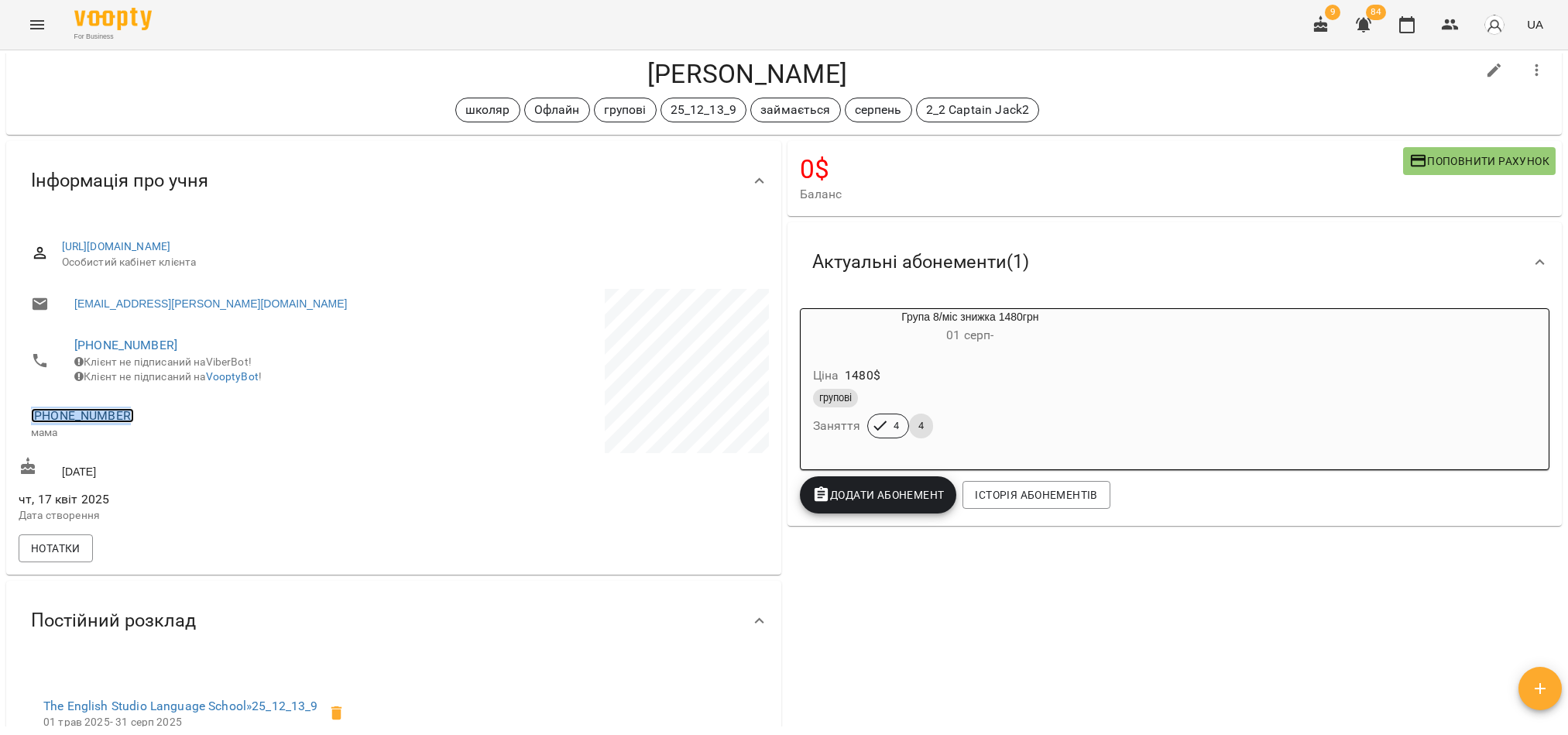
scroll to position [0, 0]
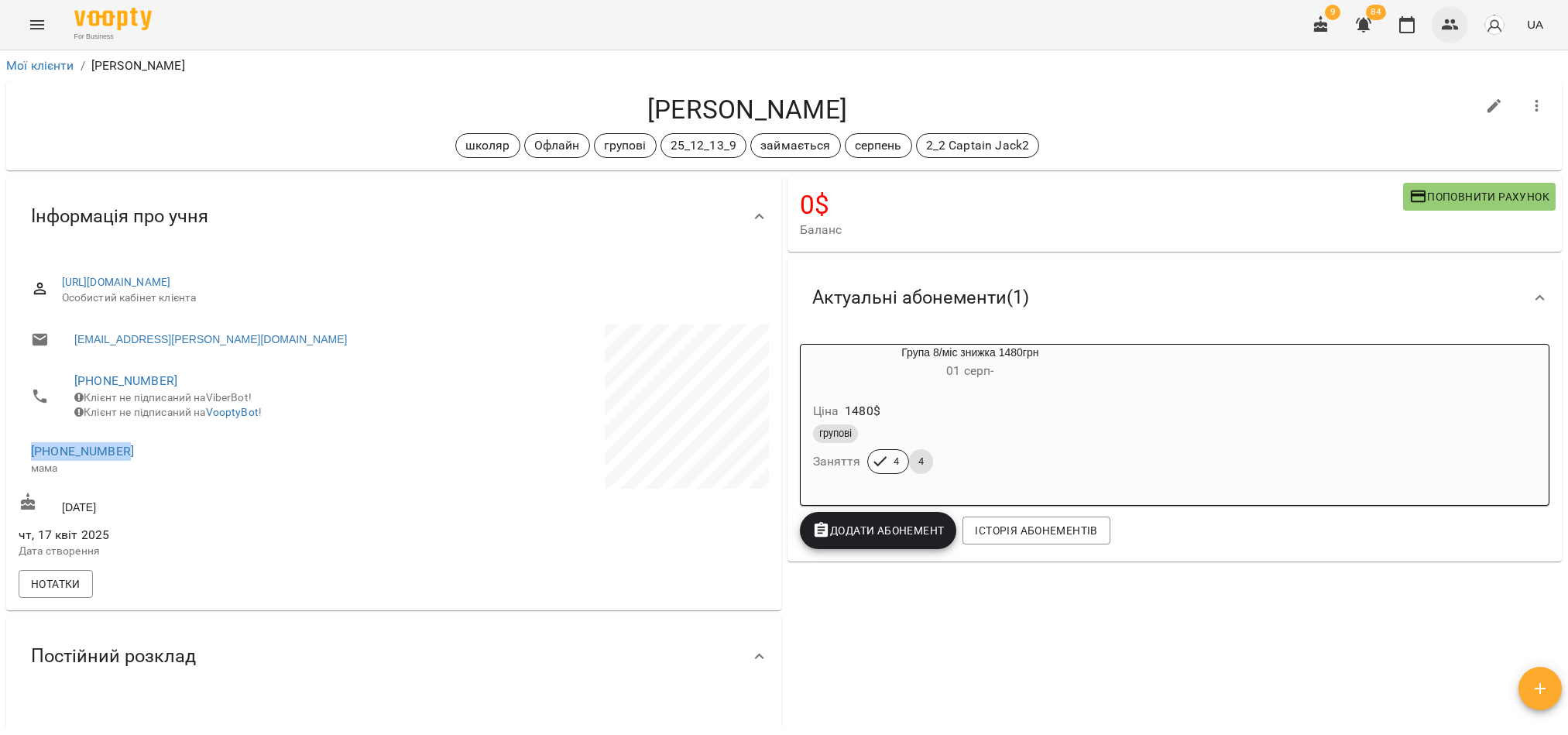
click at [1452, 29] on icon "button" at bounding box center [1450, 24] width 17 height 11
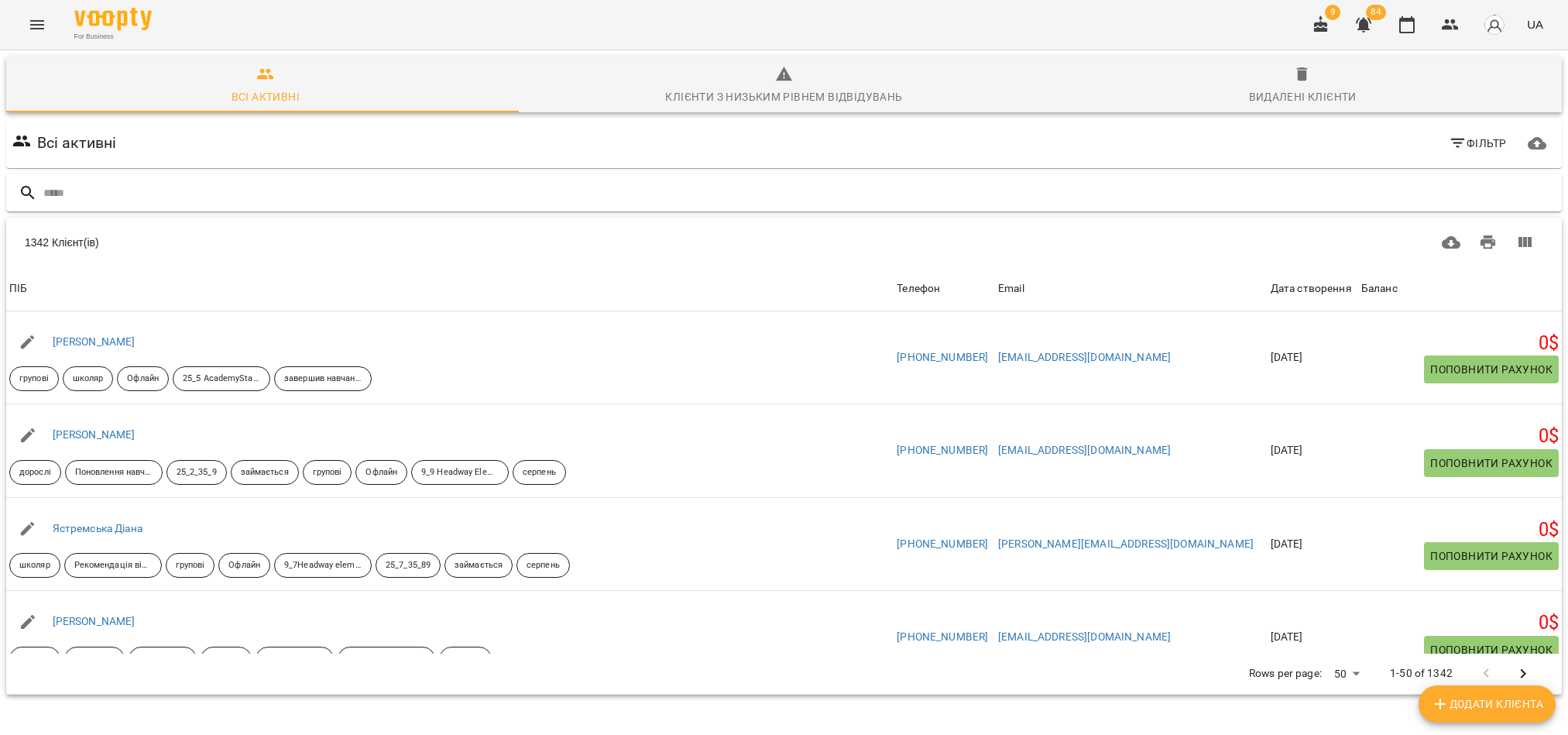
click at [71, 184] on input "text" at bounding box center [799, 193] width 1512 height 26
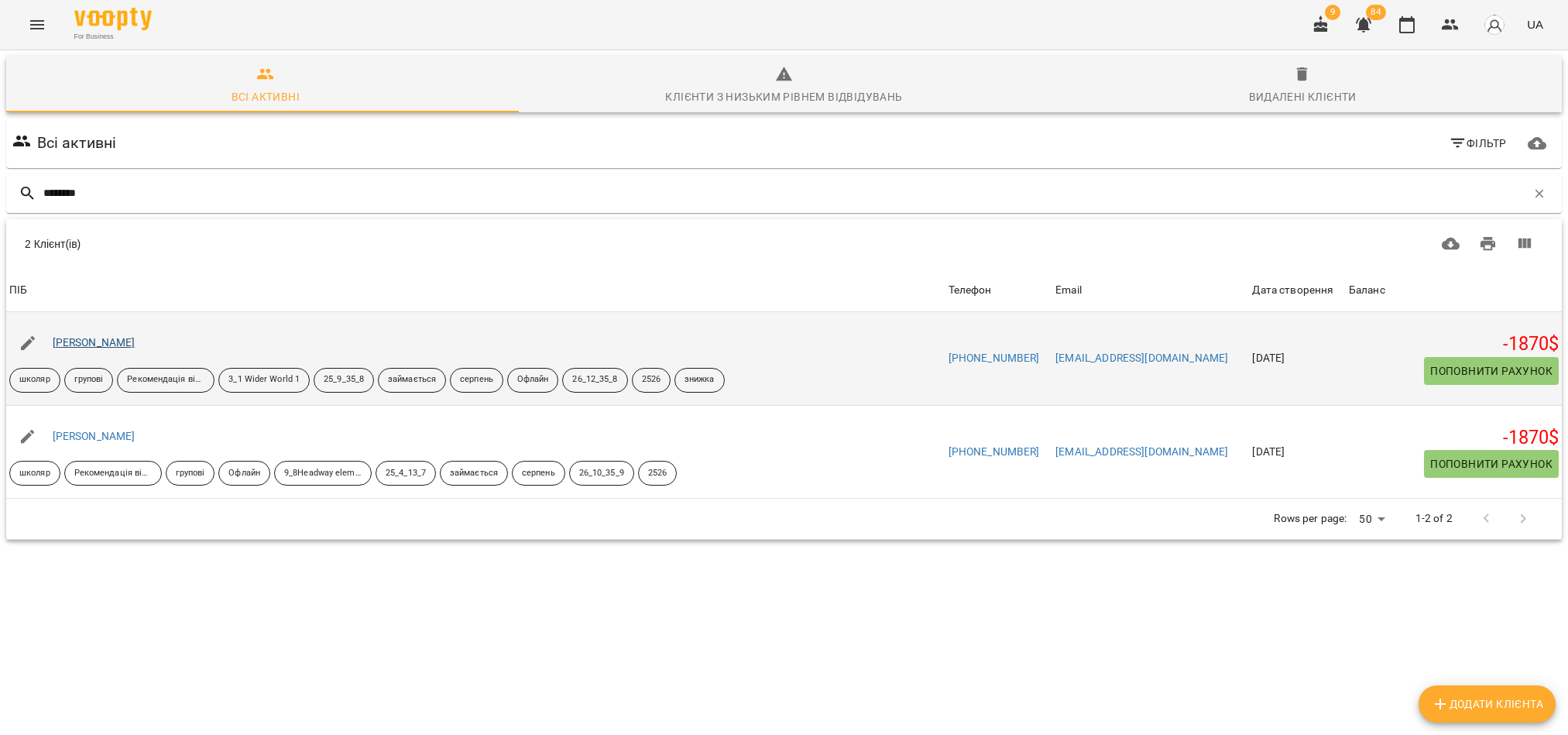
type input "********"
click at [103, 348] on link "[PERSON_NAME]" at bounding box center [94, 342] width 82 height 12
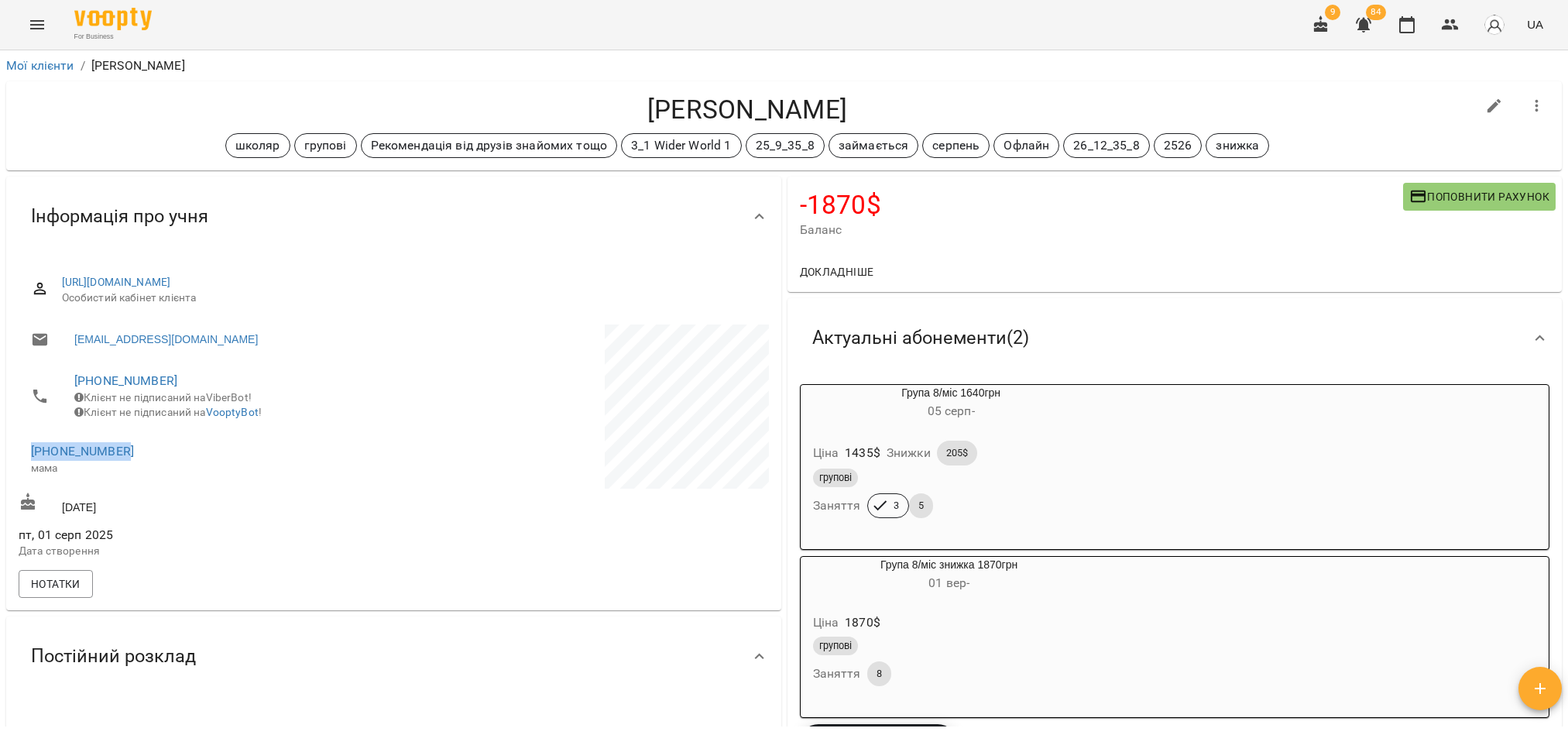
drag, startPoint x: 135, startPoint y: 461, endPoint x: 10, endPoint y: 460, distance: 125.0
click at [10, 460] on div "[URL][DOMAIN_NAME] Особистий кабінет клієнта [EMAIL_ADDRESS][DOMAIN_NAME] [PHON…" at bounding box center [393, 432] width 775 height 354
copy link "[PHONE_NUMBER]"
click at [1454, 26] on icon "button" at bounding box center [1450, 24] width 17 height 11
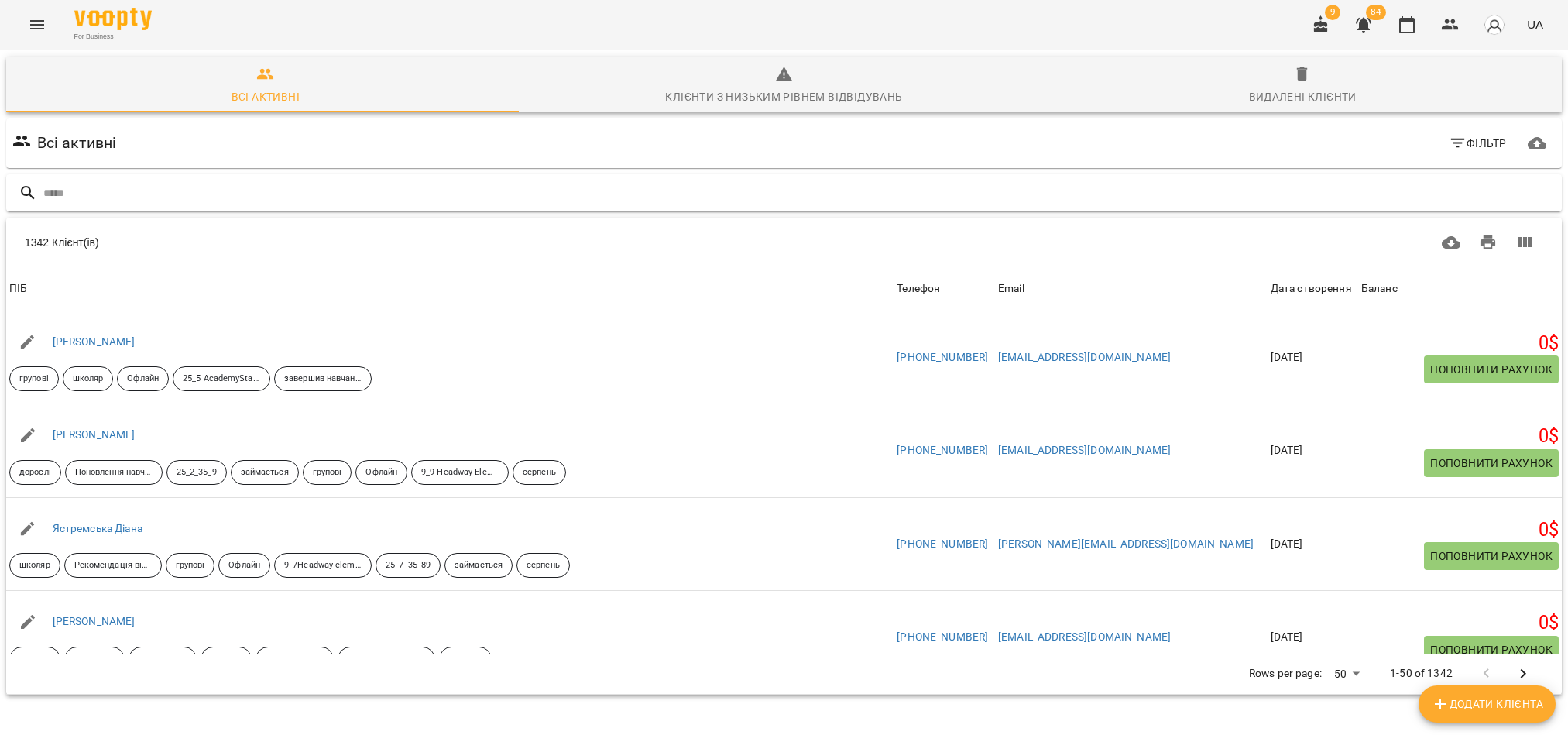
click at [106, 203] on input "text" at bounding box center [799, 193] width 1512 height 26
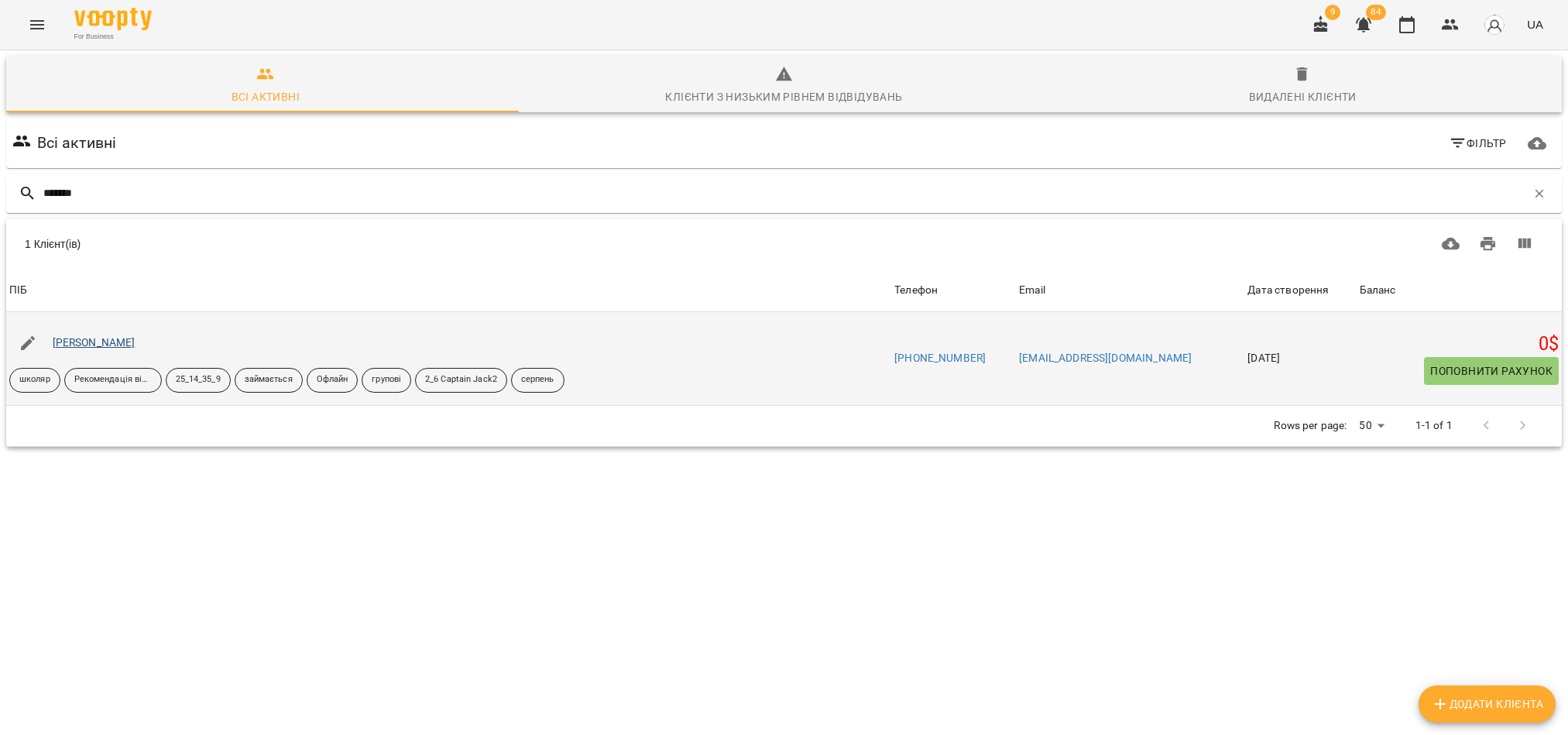
type input "*******"
click at [94, 344] on link "[PERSON_NAME]" at bounding box center [94, 342] width 82 height 12
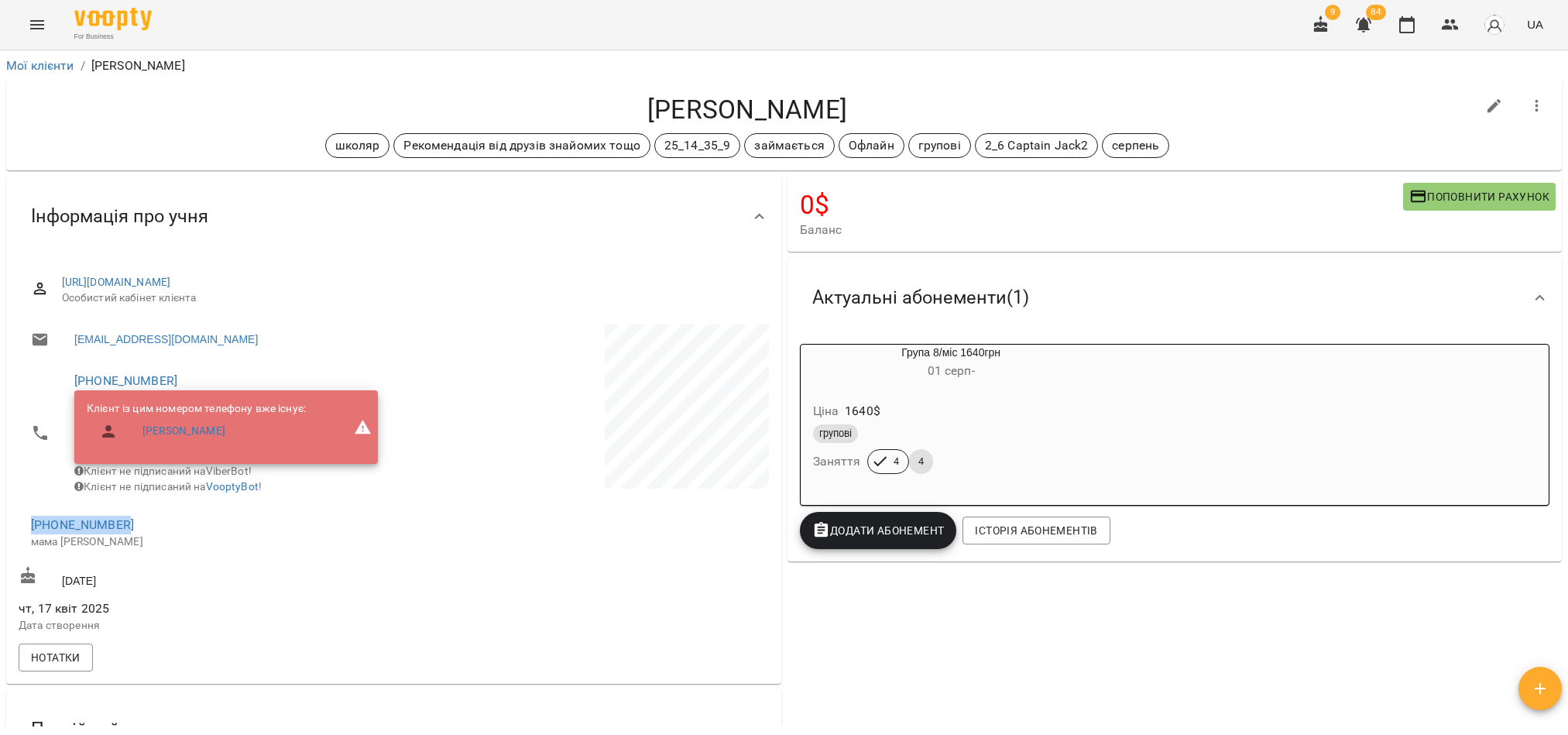
drag, startPoint x: 144, startPoint y: 535, endPoint x: 24, endPoint y: 535, distance: 120.0
click at [24, 535] on li "[PHONE_NUMBER] мама [PERSON_NAME]" at bounding box center [204, 532] width 372 height 55
copy link "[PHONE_NUMBER]"
click at [1443, 24] on icon "button" at bounding box center [1449, 24] width 18 height 18
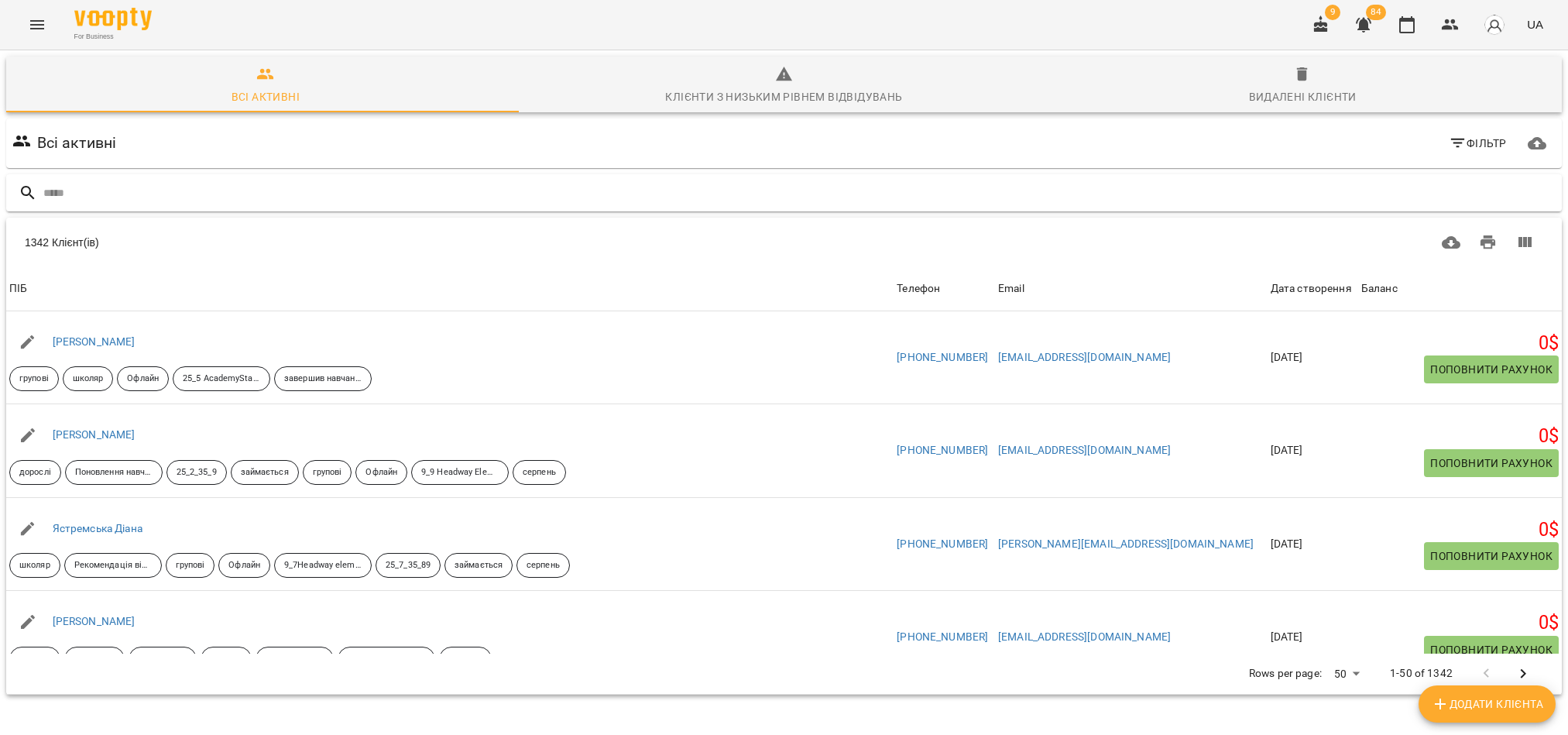
click at [155, 199] on input "text" at bounding box center [799, 193] width 1512 height 26
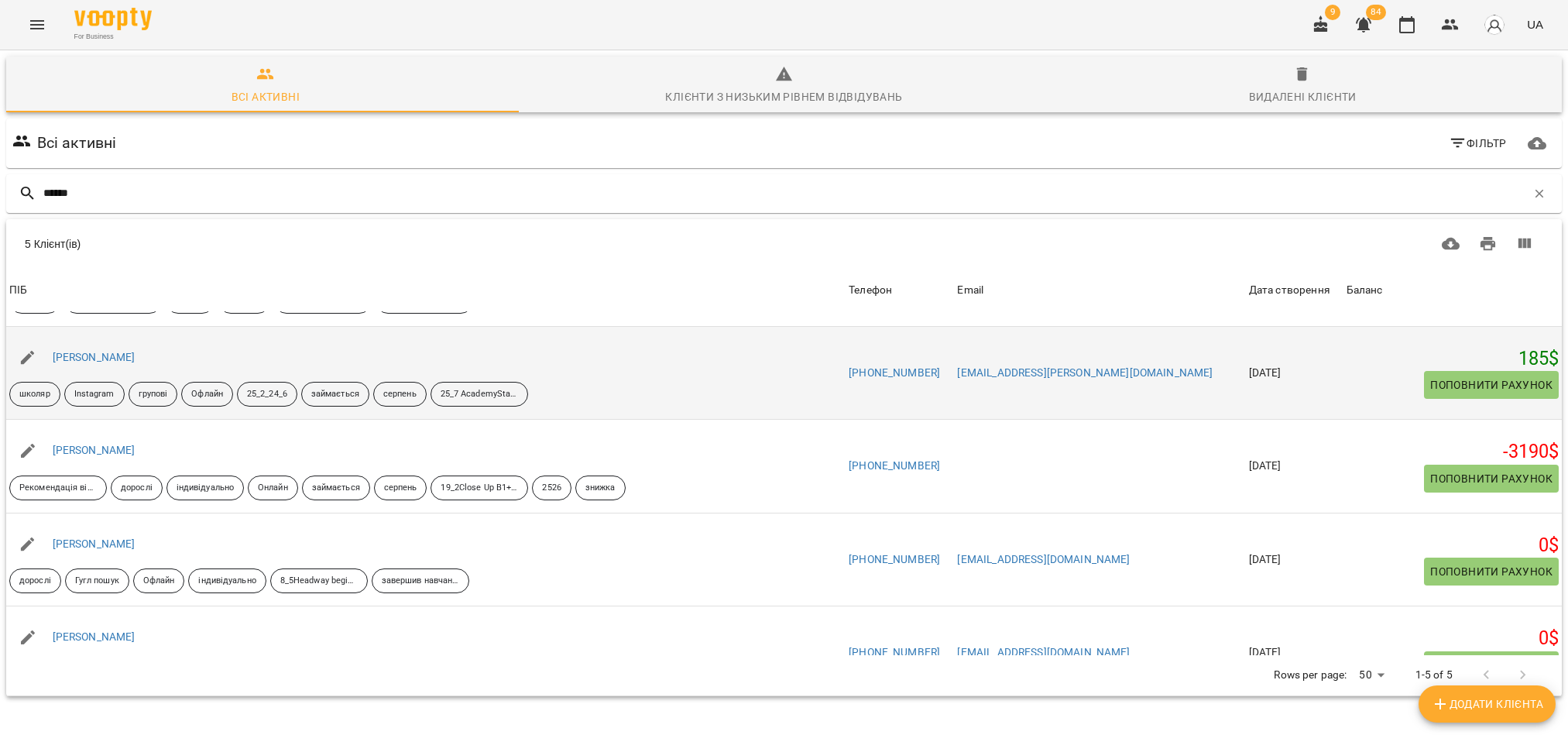
scroll to position [116, 0]
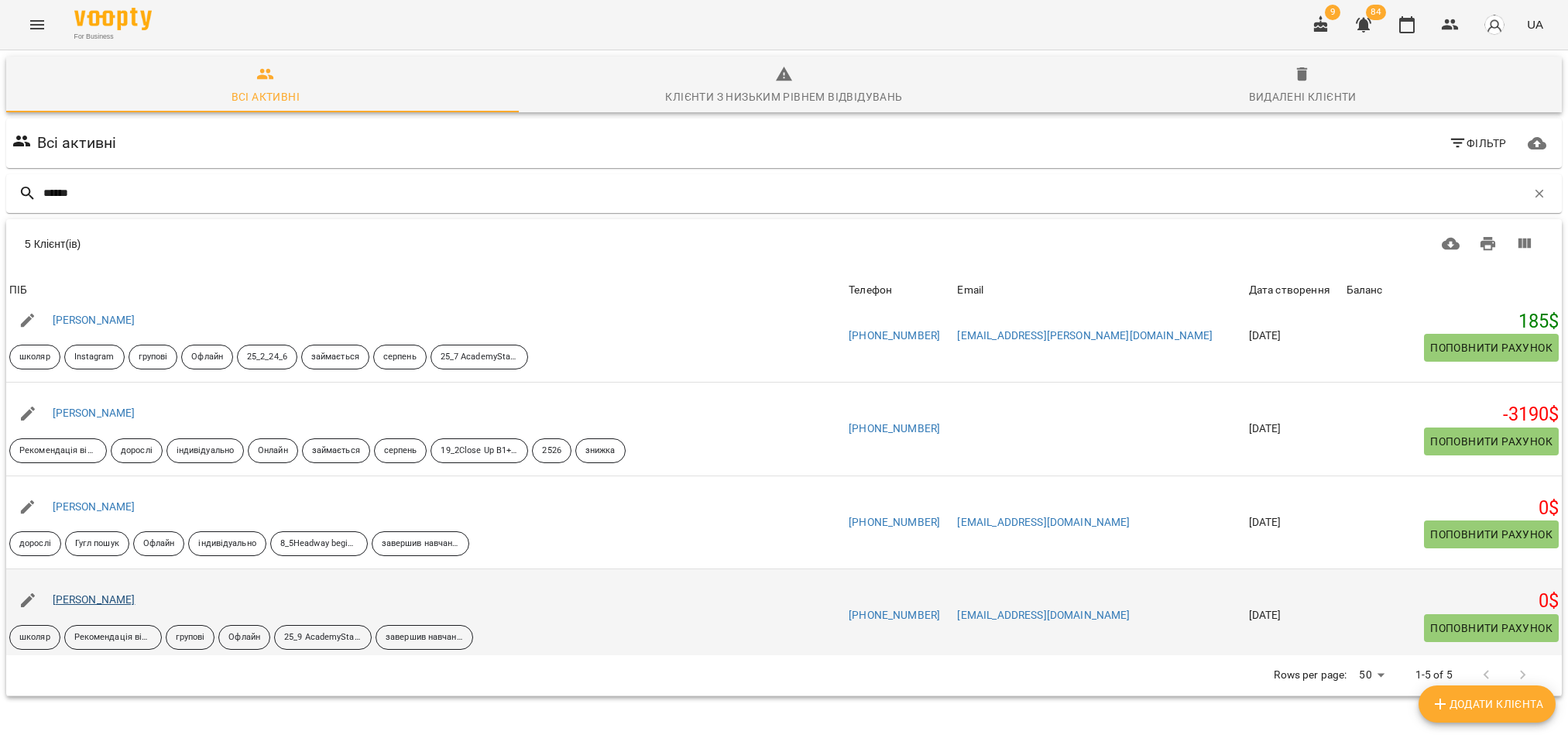
type input "******"
click at [81, 598] on link "[PERSON_NAME]" at bounding box center [94, 599] width 82 height 12
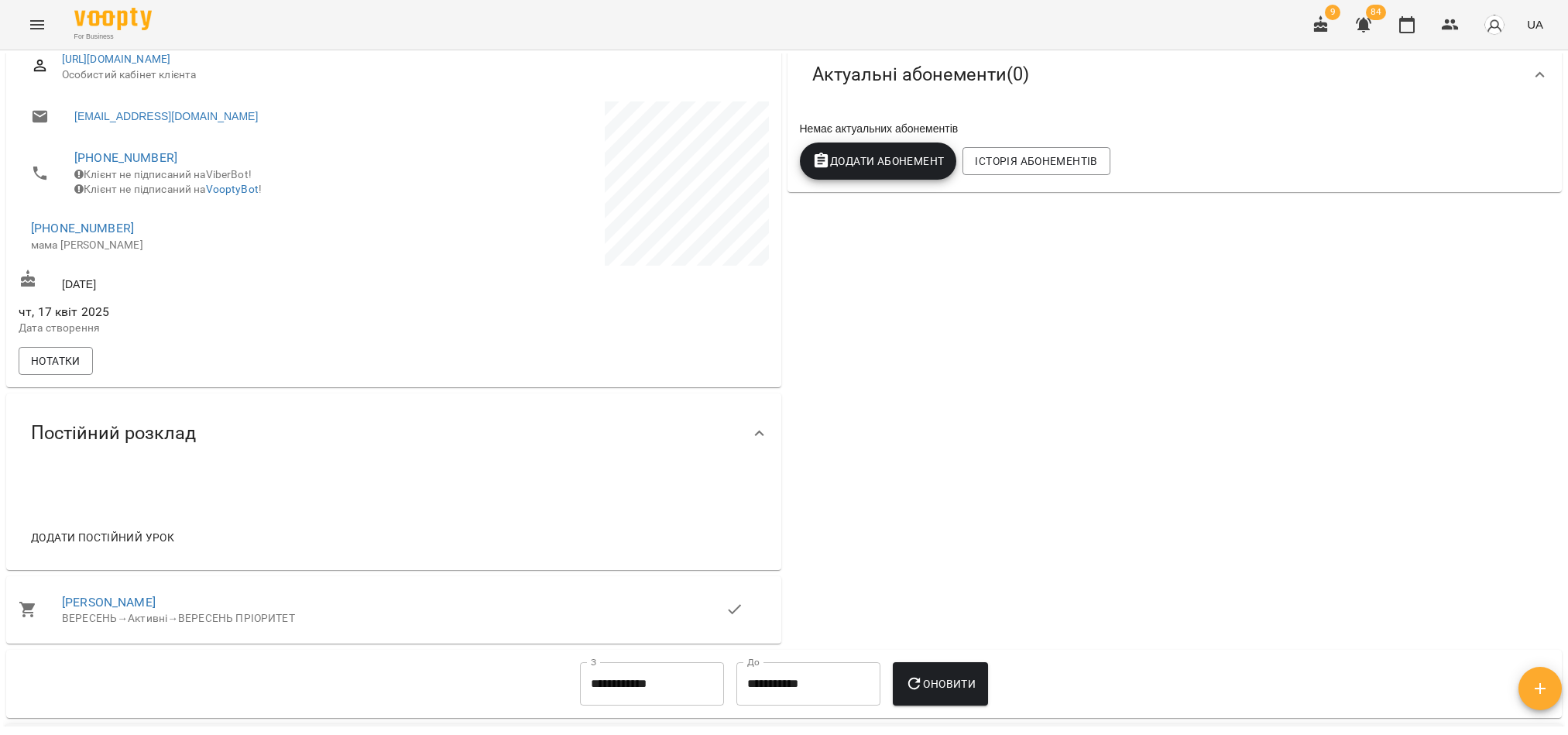
scroll to position [232, 0]
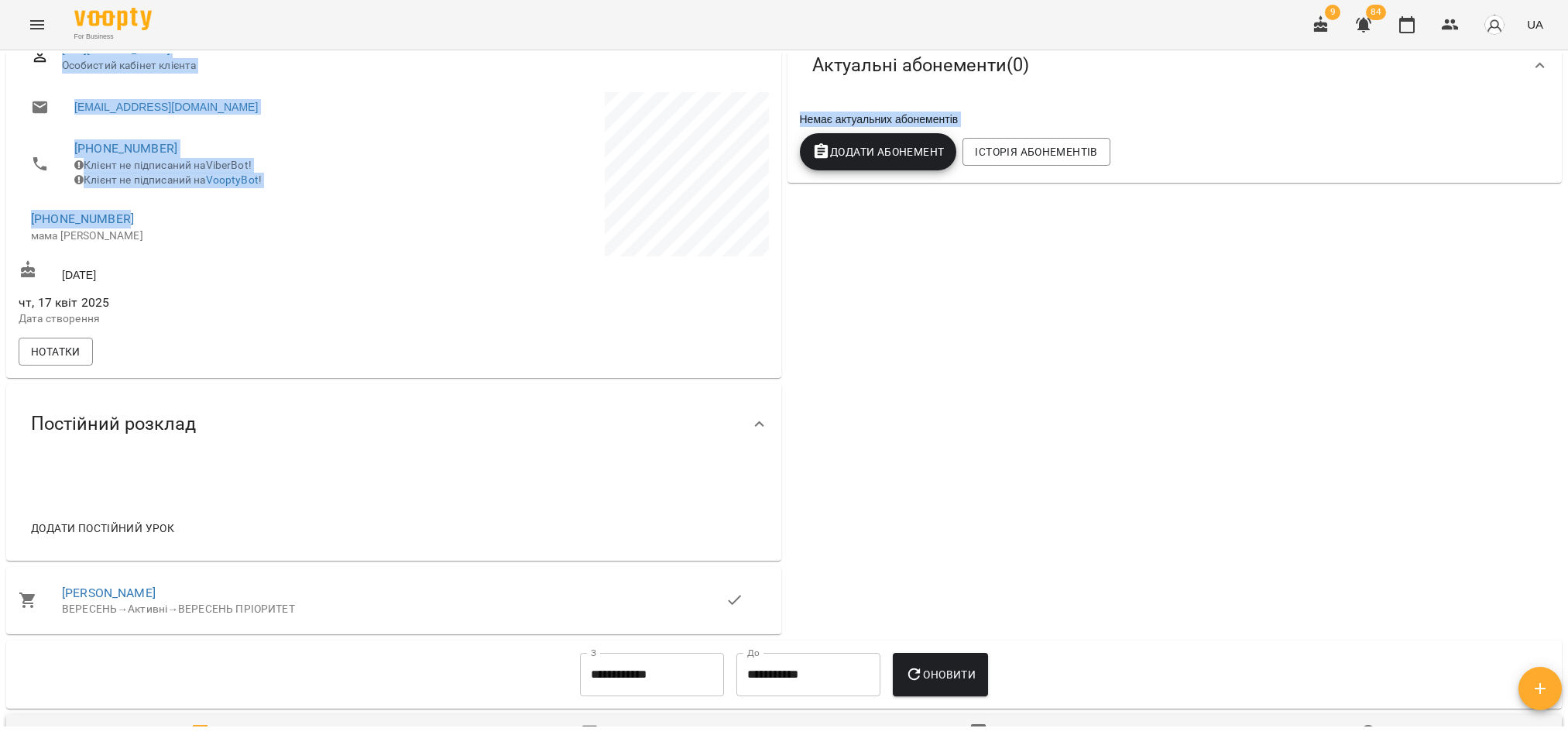
drag, startPoint x: 147, startPoint y: 231, endPoint x: -10, endPoint y: 242, distance: 157.4
click at [0, 242] on html "For Business 9 84 UA Мої клієнти / [PERSON_NAME] [PERSON_NAME] школяр Рекоменда…" at bounding box center [784, 392] width 1568 height 785
click at [243, 228] on span "[PHONE_NUMBER]" at bounding box center [204, 218] width 347 height 18
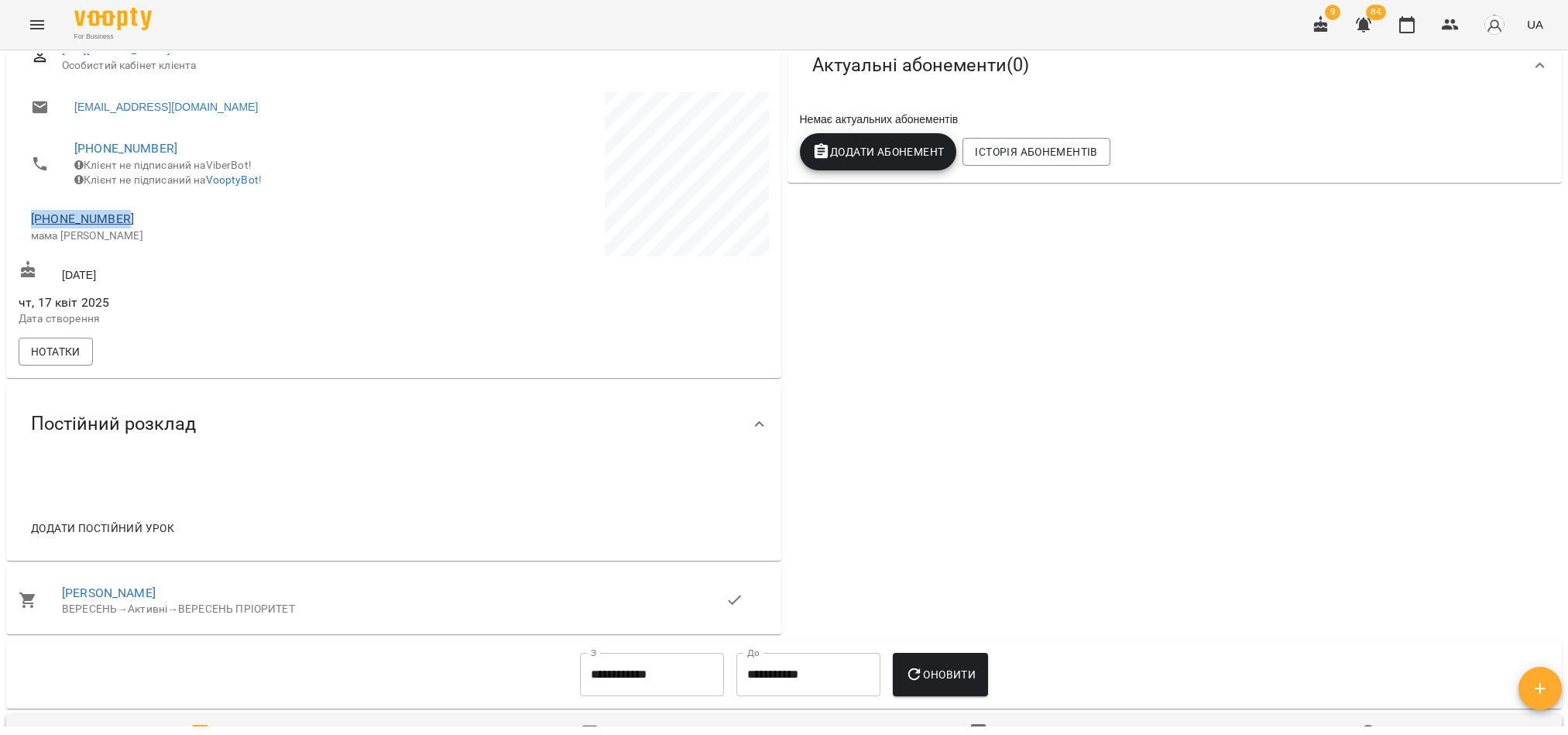
drag, startPoint x: 139, startPoint y: 230, endPoint x: 31, endPoint y: 230, distance: 108.0
click at [31, 228] on span "[PHONE_NUMBER]" at bounding box center [204, 218] width 347 height 18
copy link "[PHONE_NUMBER]"
click at [1416, 26] on icon "button" at bounding box center [1406, 24] width 18 height 18
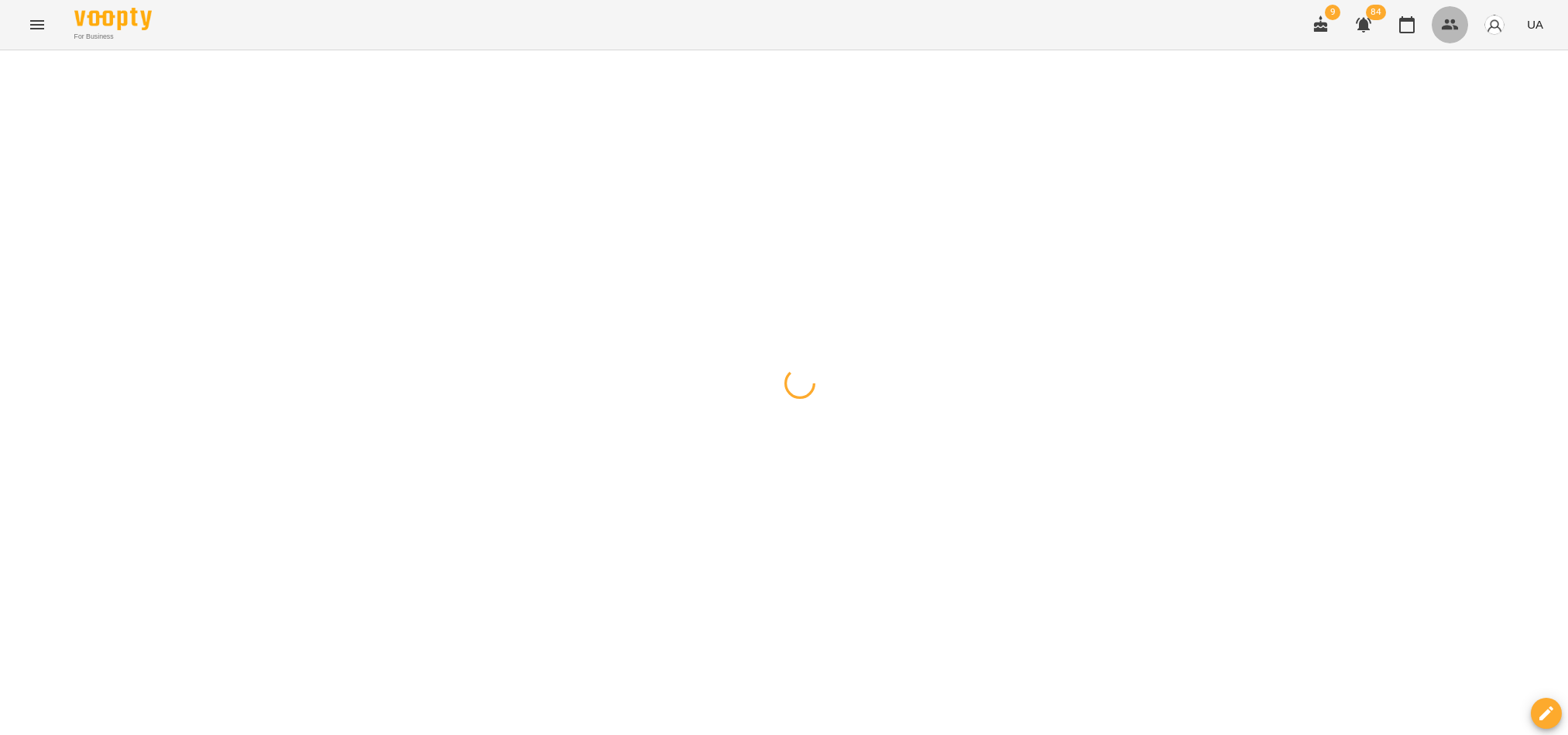
click at [1450, 23] on icon "button" at bounding box center [1449, 24] width 18 height 18
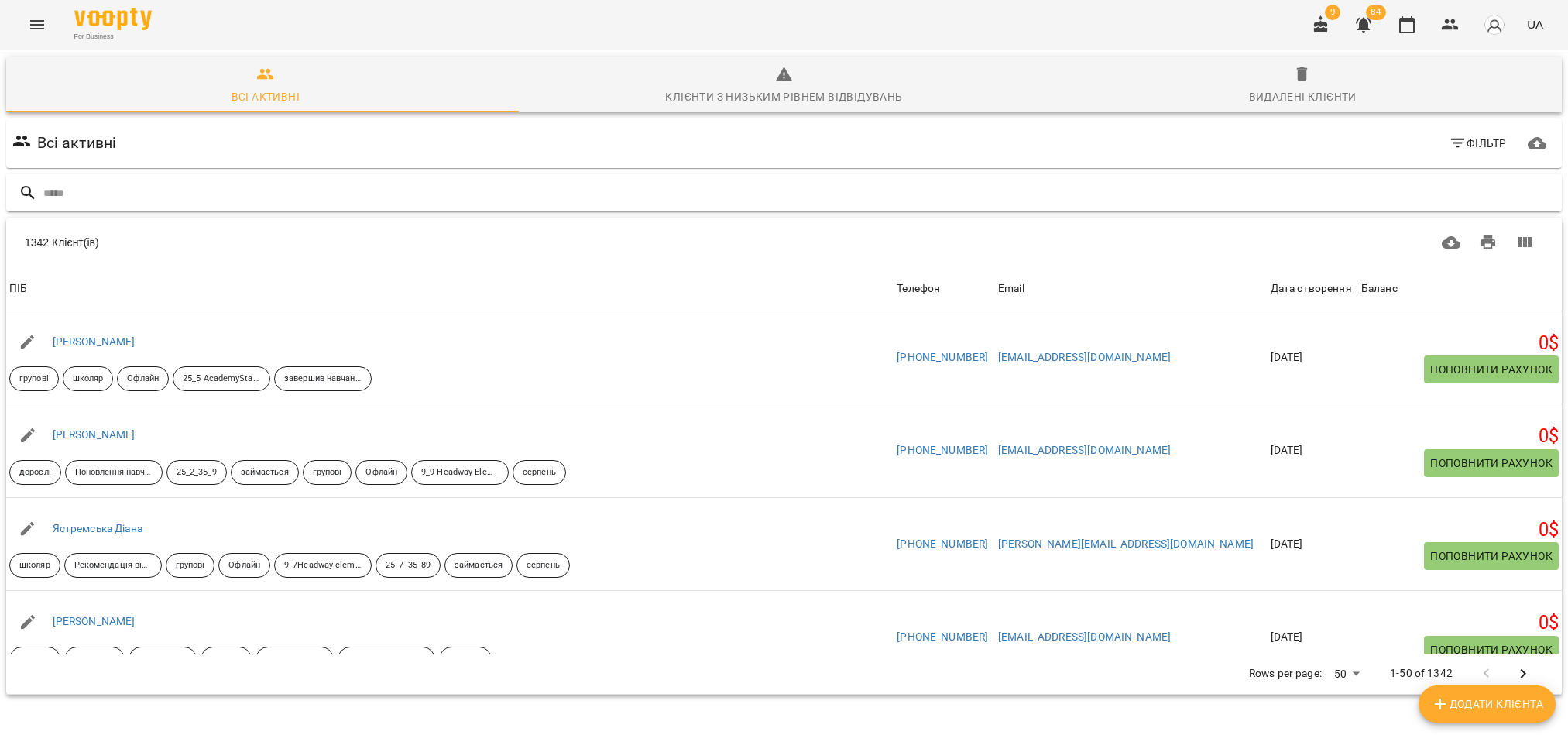
click at [83, 188] on input "text" at bounding box center [799, 193] width 1512 height 26
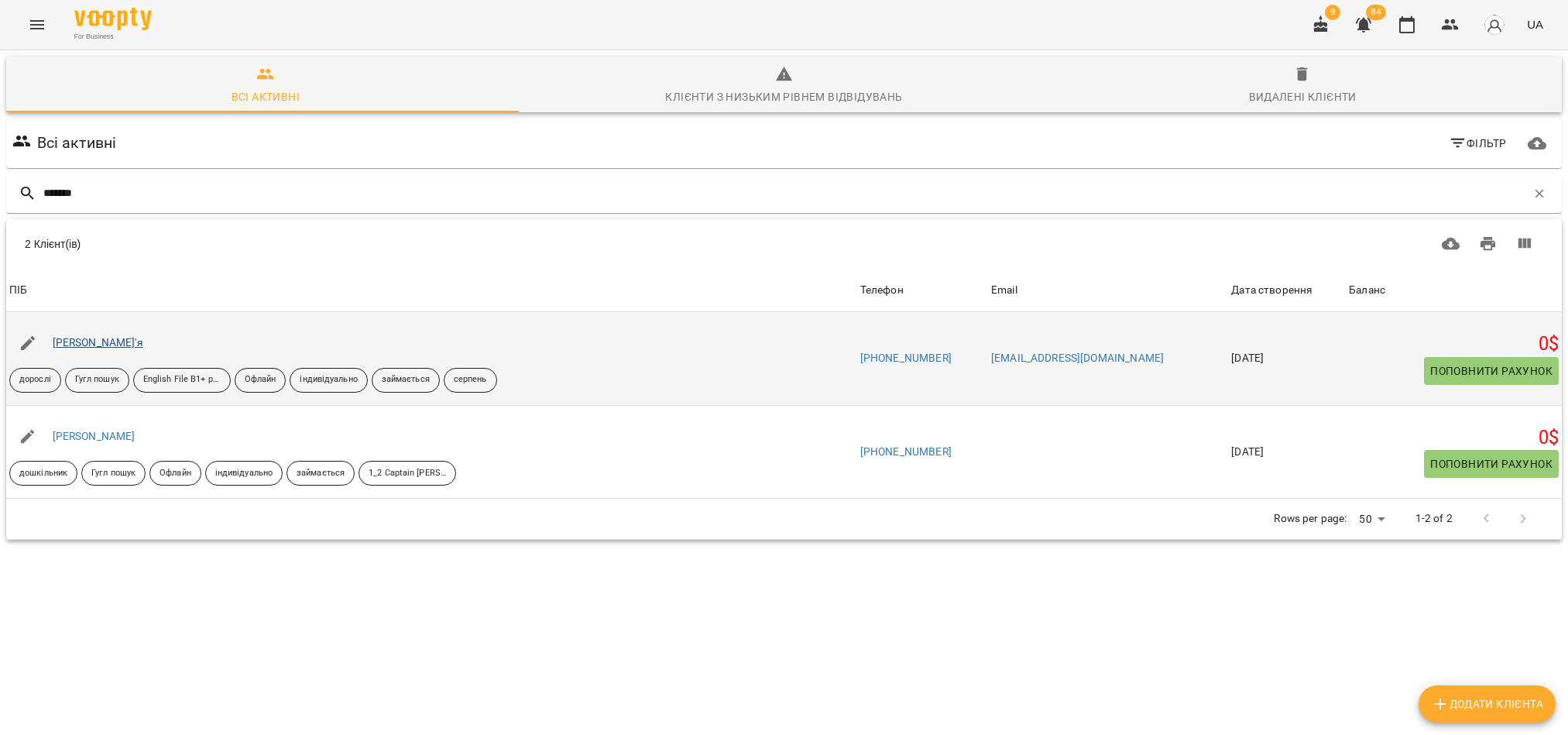
type input "*******"
click at [91, 341] on link "[PERSON_NAME]'я" at bounding box center [98, 342] width 91 height 12
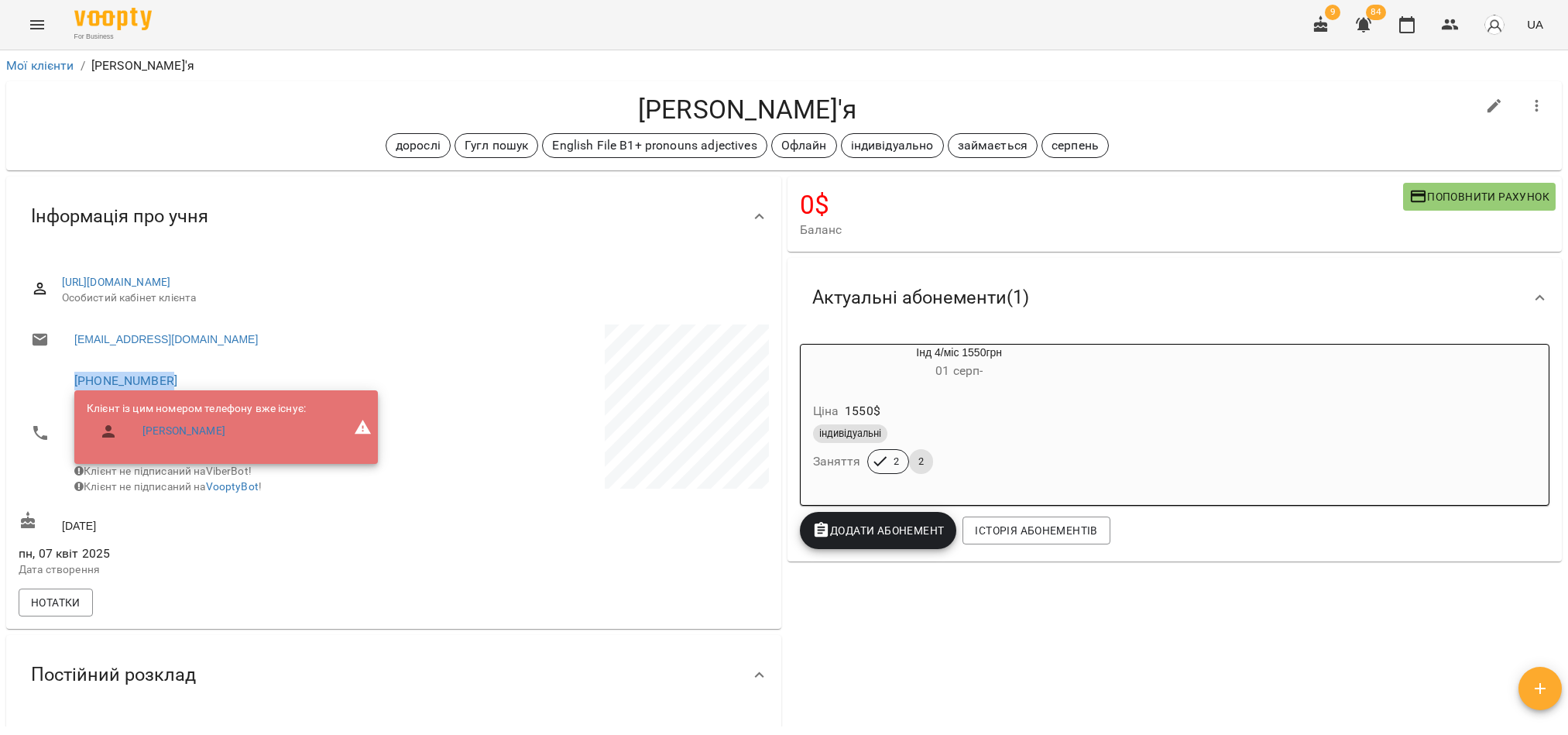
drag, startPoint x: 198, startPoint y: 377, endPoint x: 60, endPoint y: 379, distance: 138.0
click at [60, 379] on li "[PHONE_NUMBER] Клієнт із цим номером телефону вже існує: [PERSON_NAME] не підпи…" at bounding box center [204, 432] width 372 height 144
copy link "[PHONE_NUMBER]"
click at [1459, 23] on icon "button" at bounding box center [1449, 24] width 18 height 18
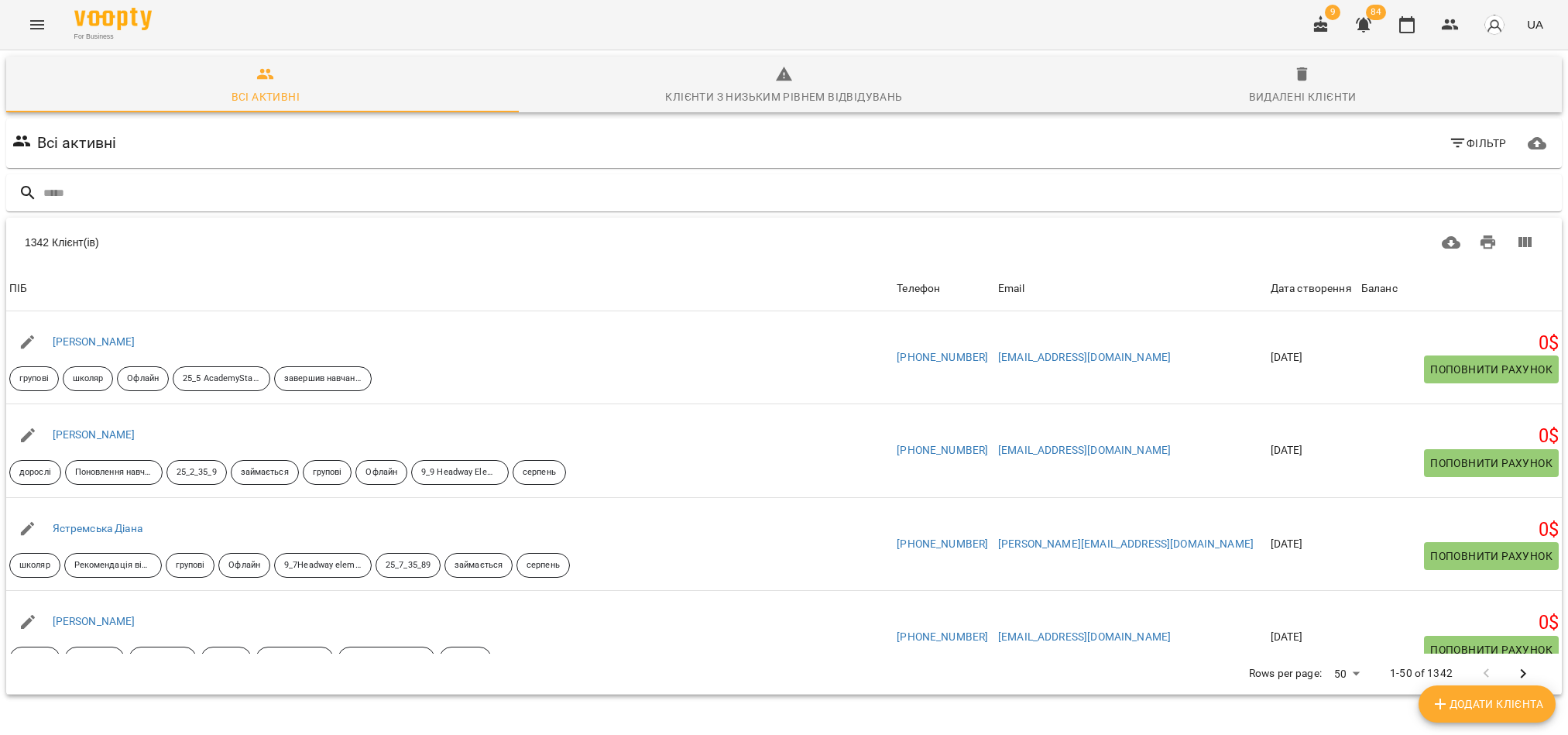
click at [179, 193] on input "text" at bounding box center [799, 193] width 1512 height 26
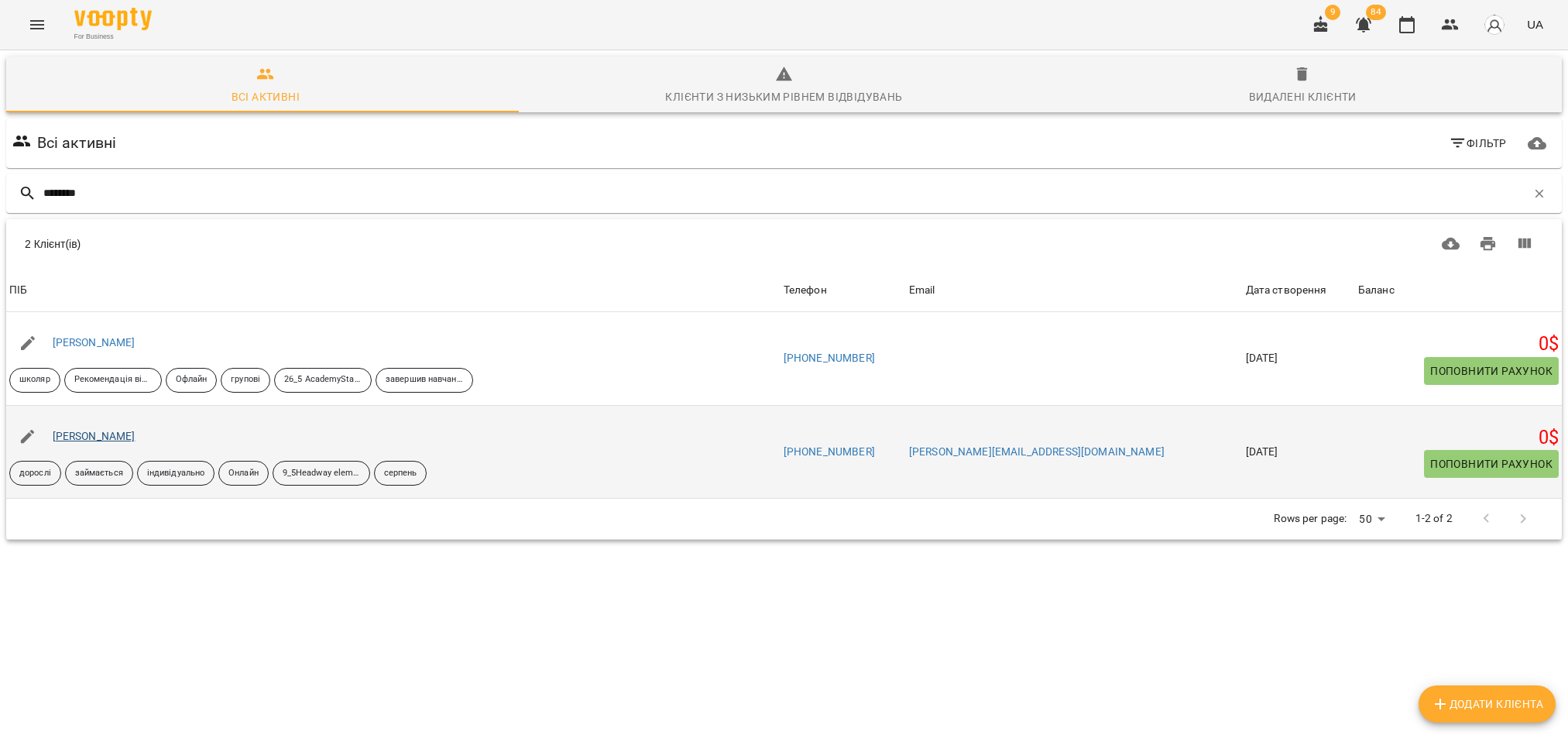
type input "********"
click at [88, 432] on link "[PERSON_NAME]" at bounding box center [94, 435] width 82 height 12
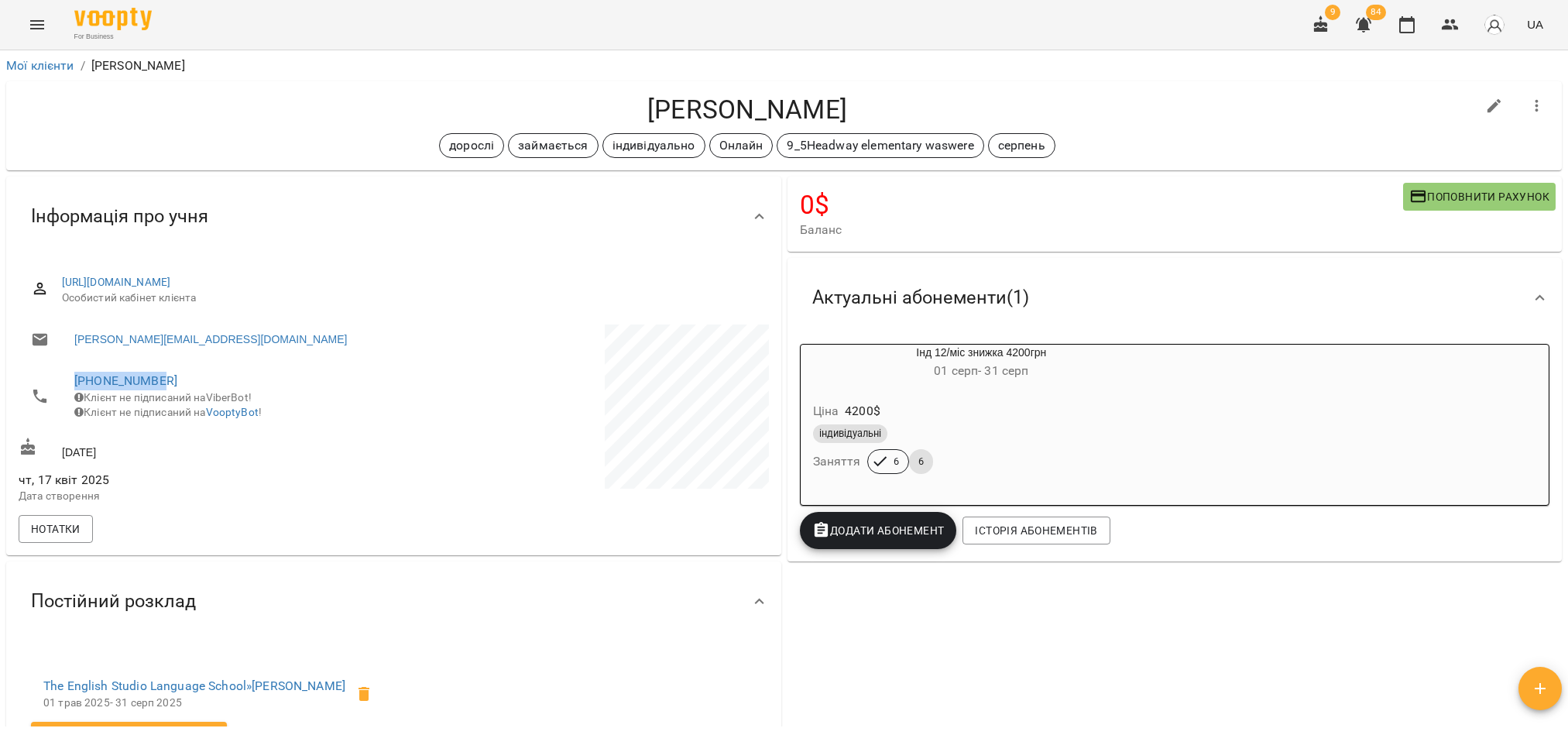
drag, startPoint x: 171, startPoint y: 386, endPoint x: 24, endPoint y: 379, distance: 147.2
click at [24, 379] on li "[PHONE_NUMBER] Клієнт не підписаний на ViberBot! Клієнт не підписаний на Voopty…" at bounding box center [204, 396] width 372 height 71
click at [58, 149] on div "дорослі займається індивідуально Онлайн 9_5Headway elementary waswere серпень" at bounding box center [747, 146] width 1457 height 25
click at [1445, 31] on icon "button" at bounding box center [1449, 24] width 18 height 18
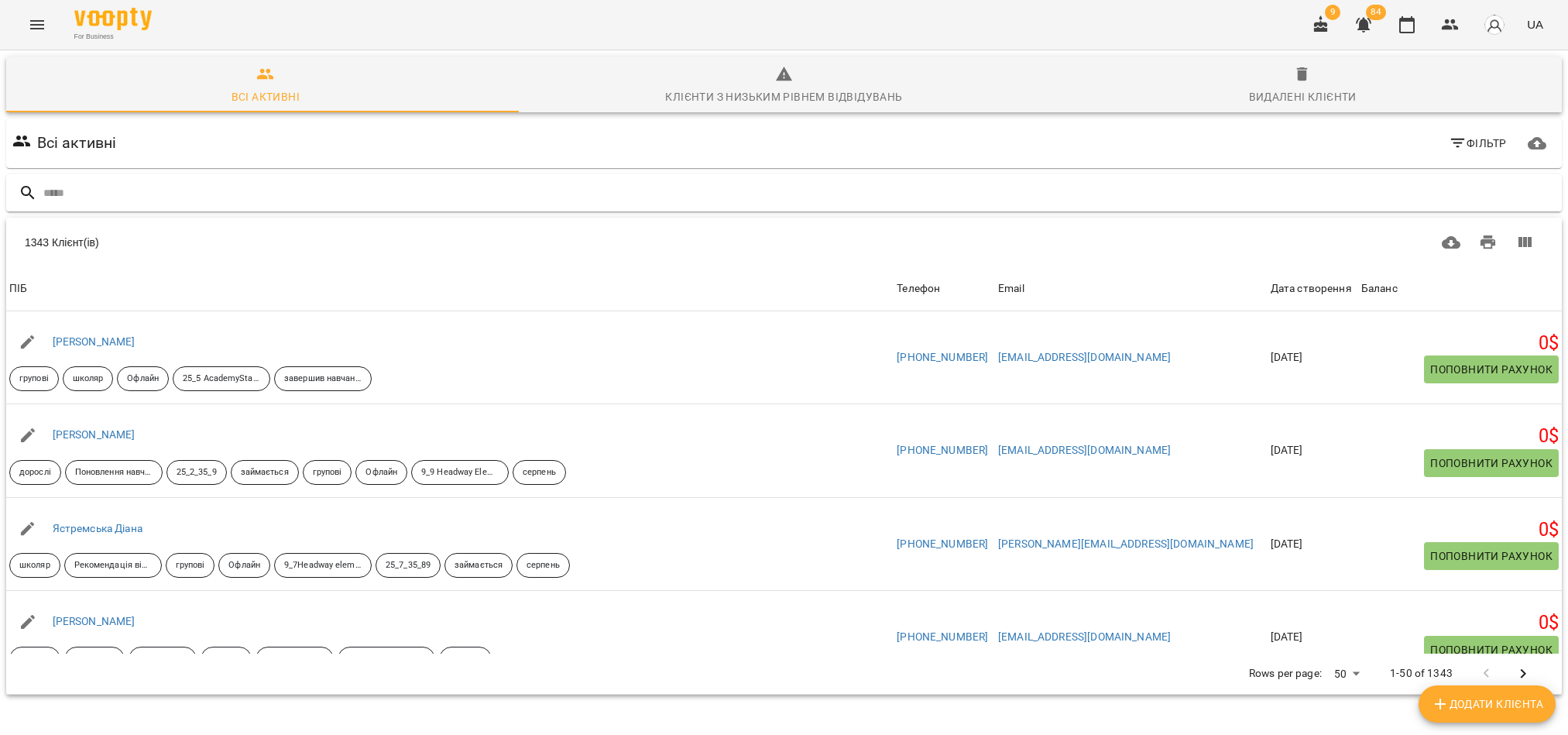
click at [193, 200] on input "text" at bounding box center [799, 193] width 1512 height 26
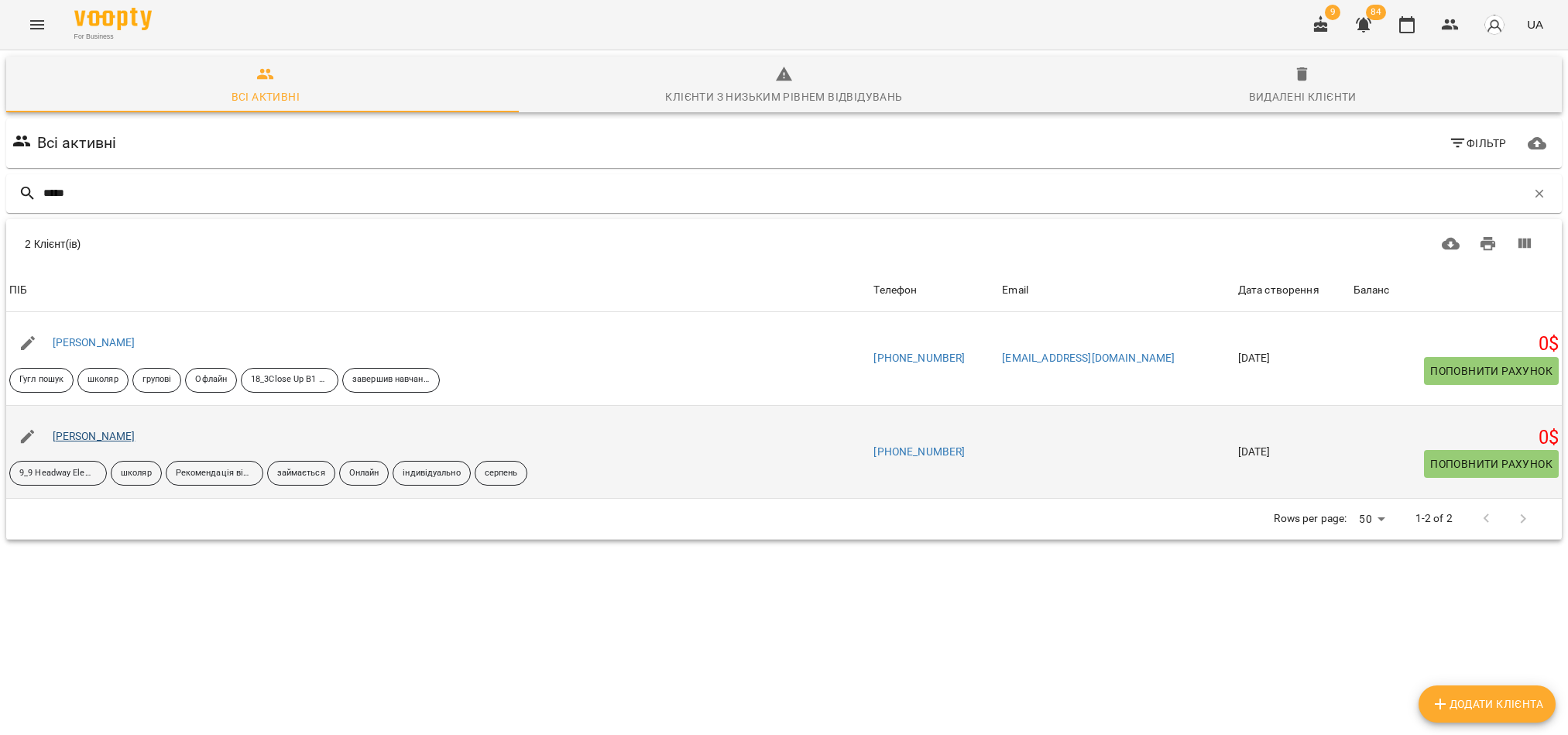
type input "*****"
click at [80, 439] on link "[PERSON_NAME]" at bounding box center [94, 435] width 82 height 12
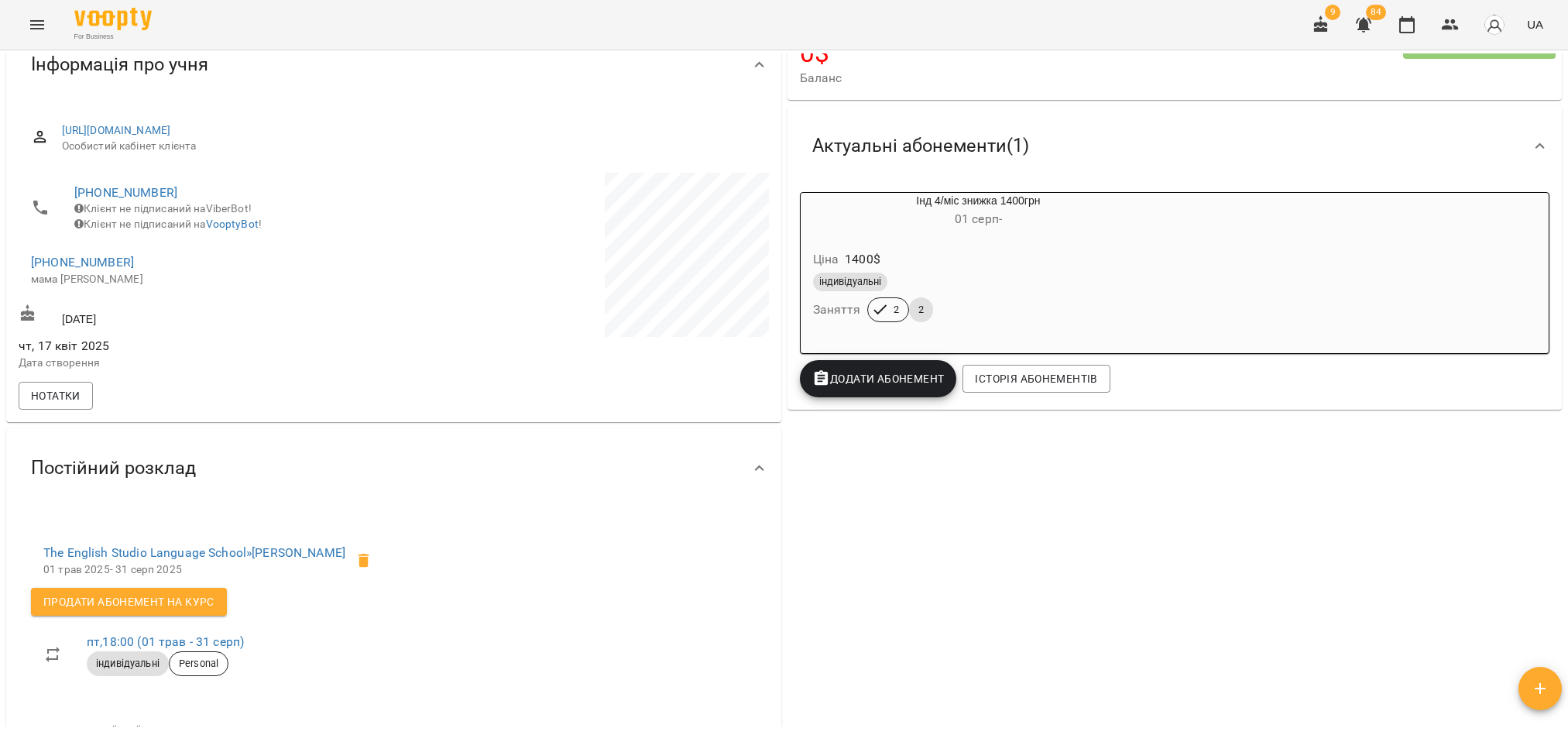
scroll to position [348, 0]
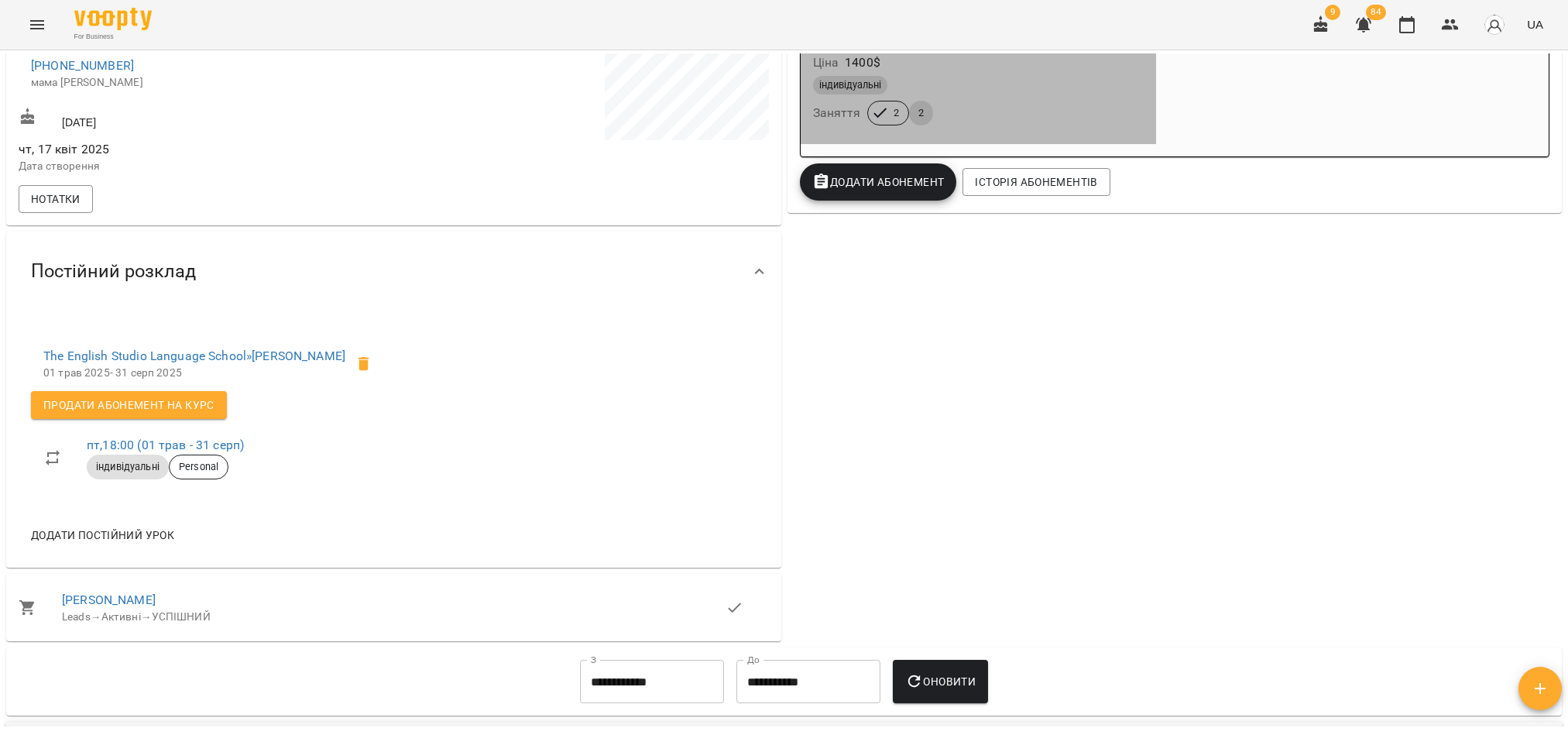
click at [992, 116] on div "індивідуальні Заняття 2 2" at bounding box center [979, 101] width 337 height 56
